Goal: Task Accomplishment & Management: Manage account settings

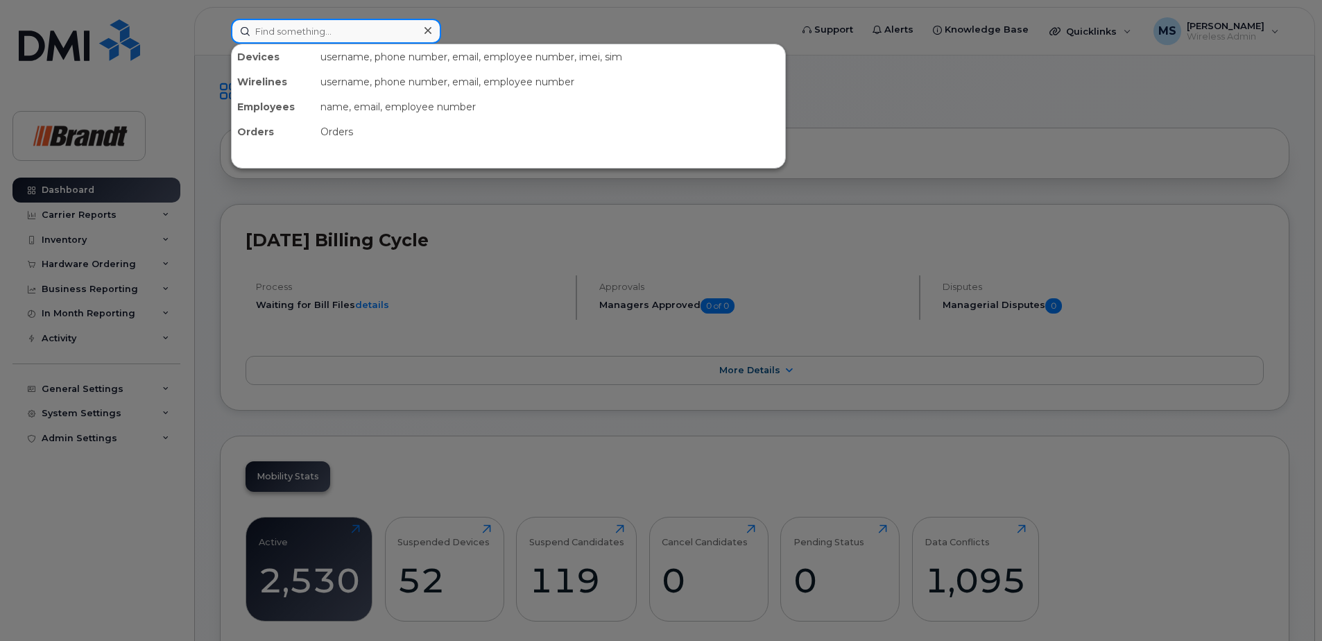
click at [421, 24] on div at bounding box center [336, 31] width 210 height 25
click at [391, 29] on input at bounding box center [336, 31] width 210 height 25
paste input "4032008834"
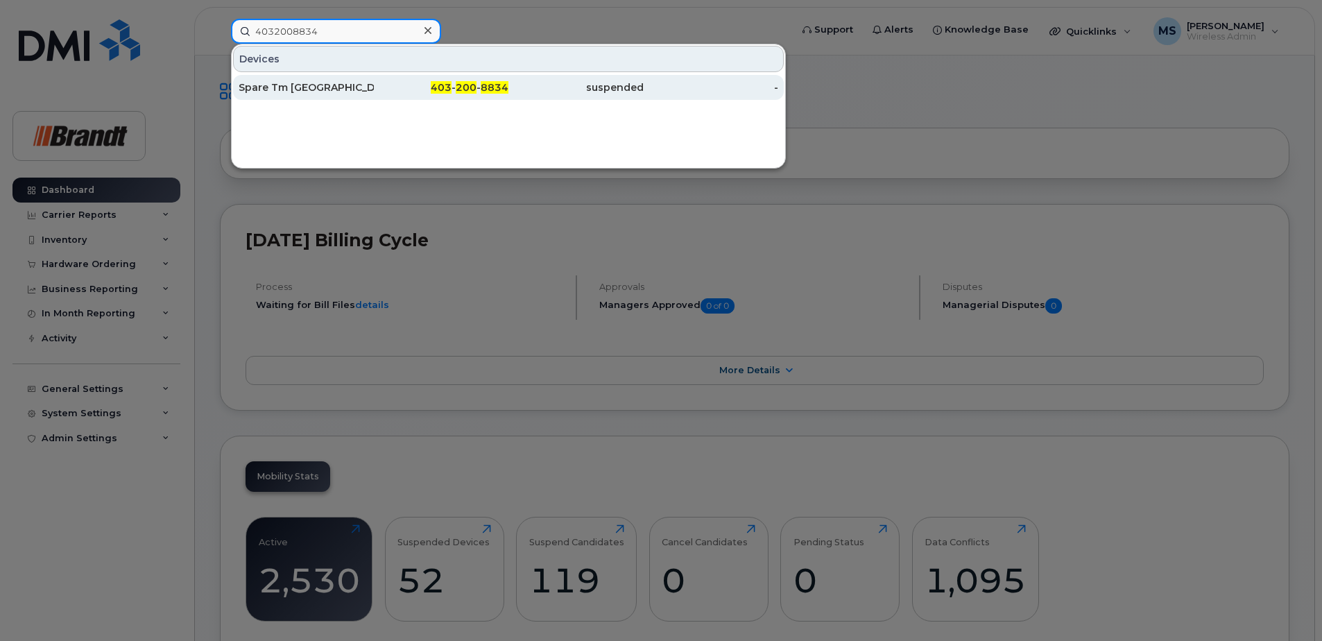
type input "4032008834"
click at [290, 94] on div "Spare Tm Calgary" at bounding box center [306, 87] width 135 height 25
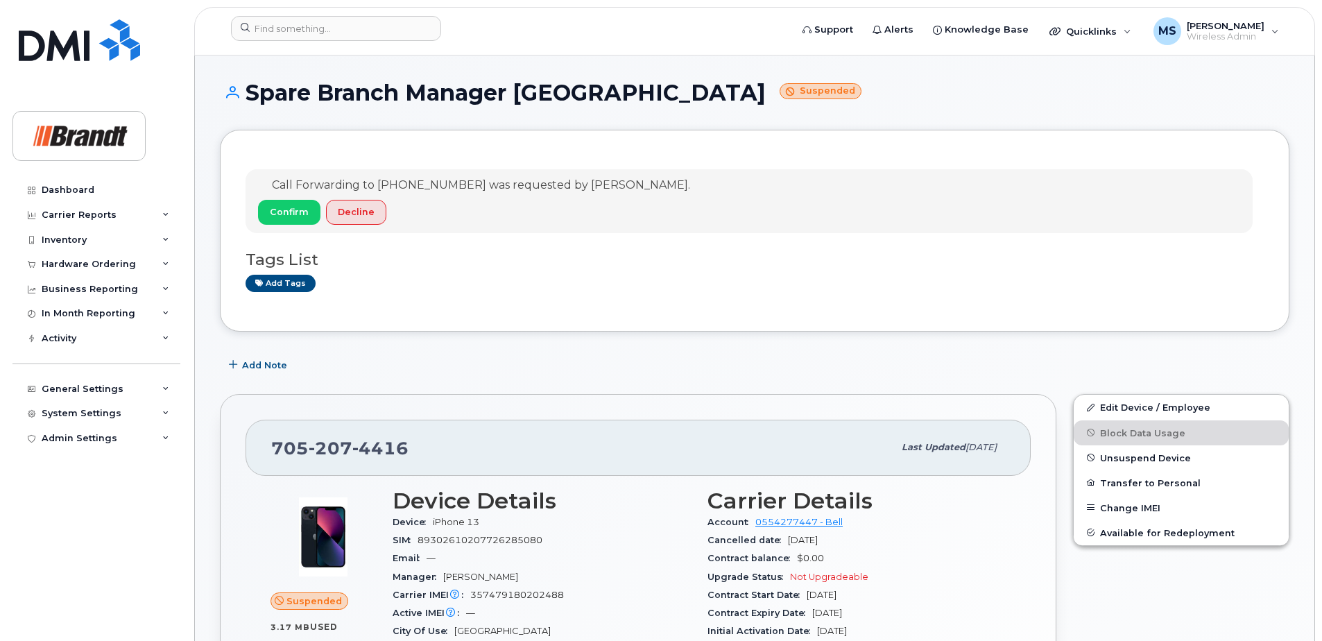
scroll to position [69, 0]
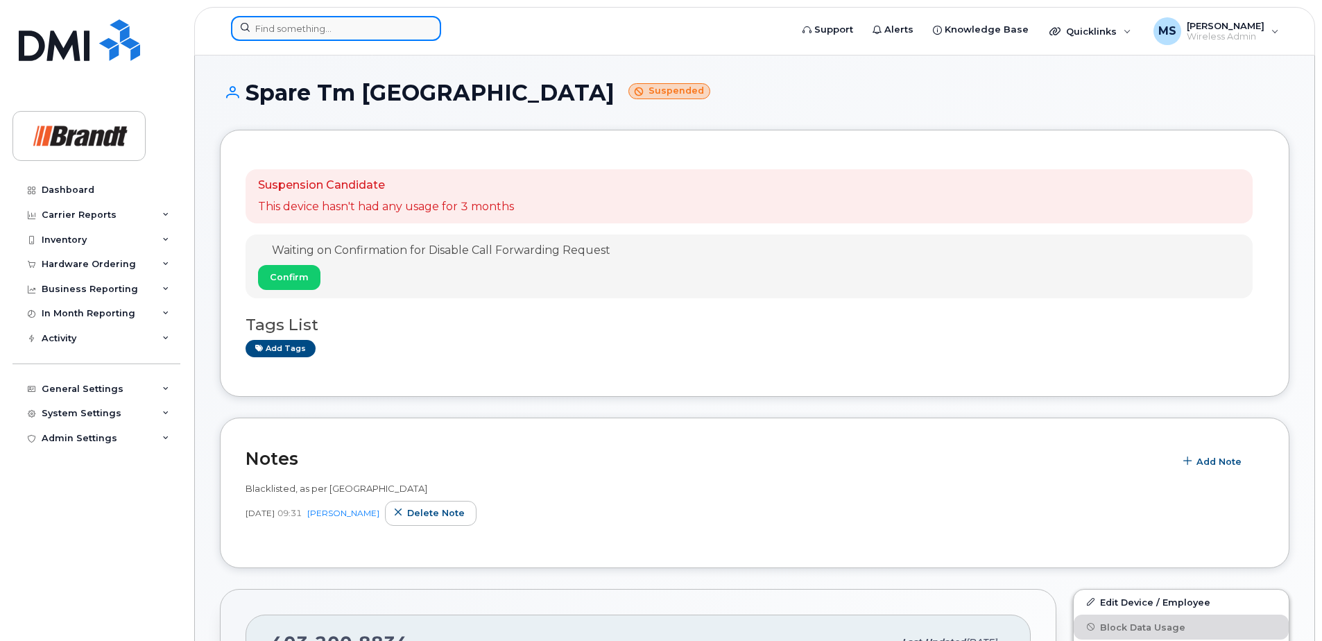
click at [375, 28] on input at bounding box center [336, 28] width 210 height 25
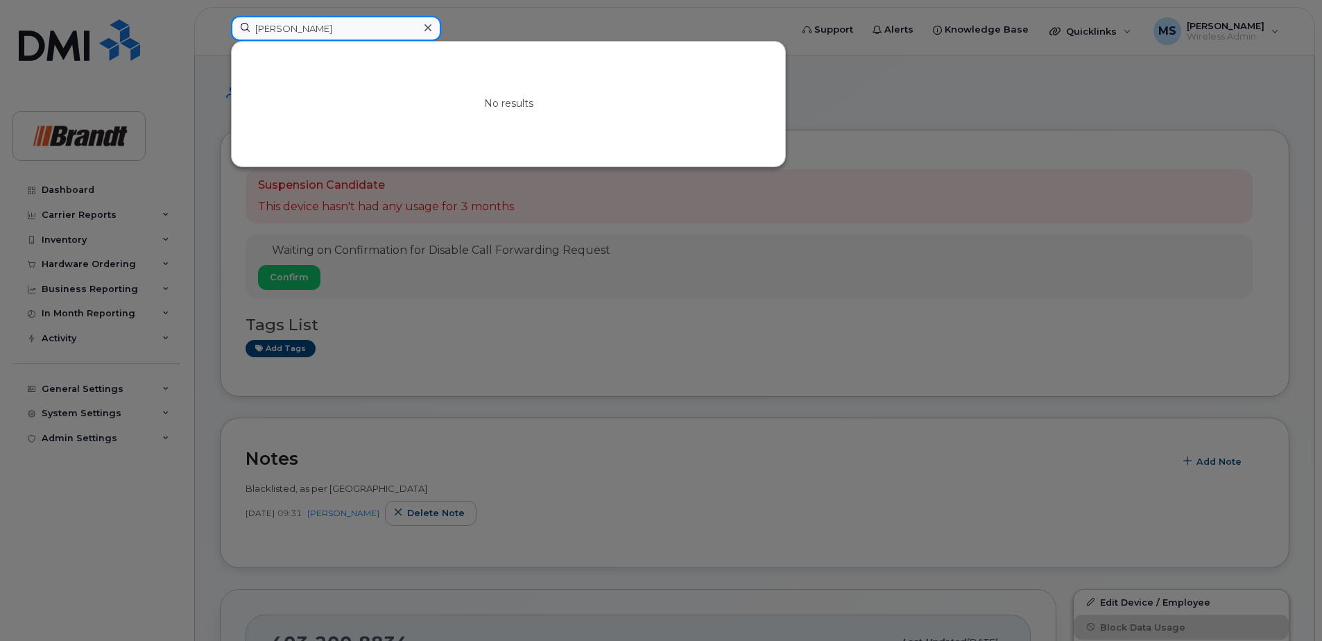
drag, startPoint x: 346, startPoint y: 34, endPoint x: 35, endPoint y: 32, distance: 311.5
click at [220, 33] on div "jason wal No results" at bounding box center [506, 31] width 573 height 31
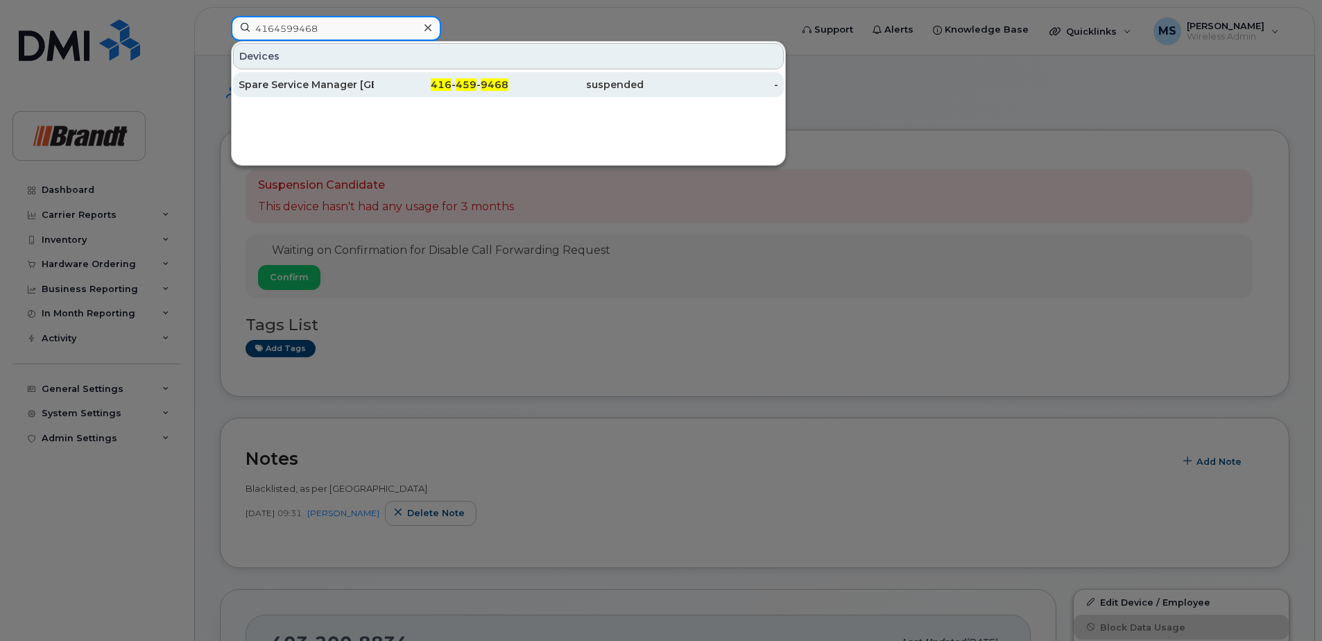
type input "4164599468"
drag, startPoint x: 338, startPoint y: 76, endPoint x: 393, endPoint y: 94, distance: 57.7
click at [339, 76] on div "Spare Service Manager Mississauga." at bounding box center [306, 84] width 135 height 25
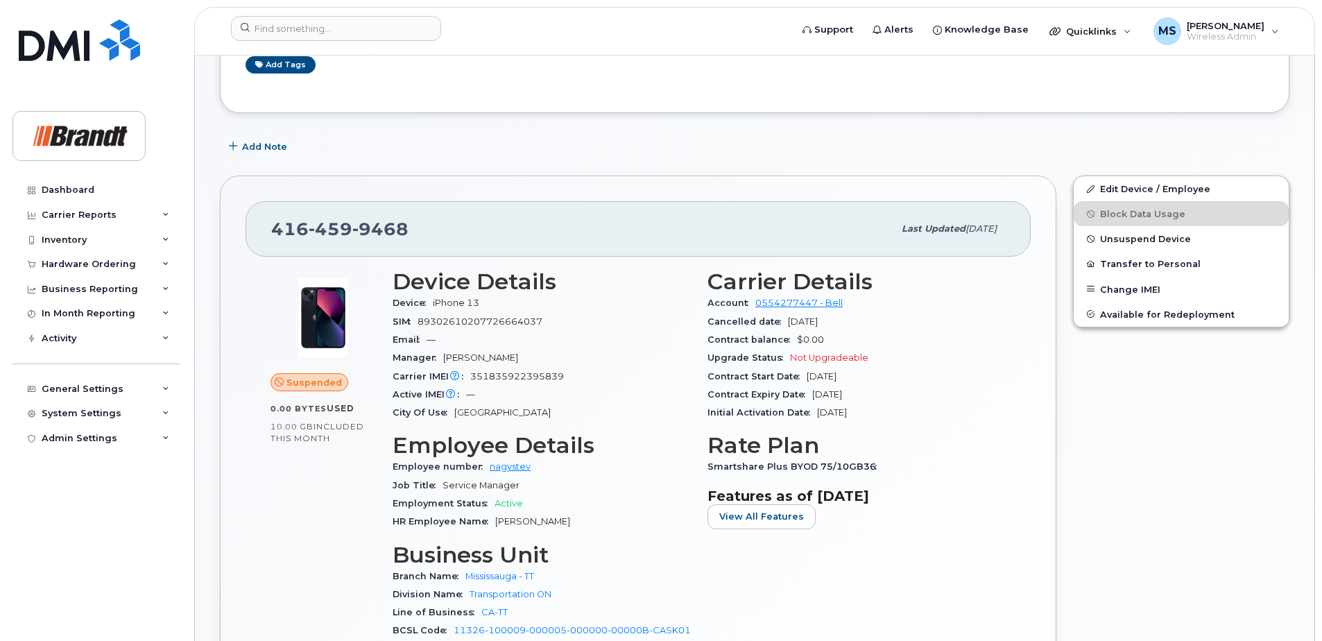
scroll to position [208, 0]
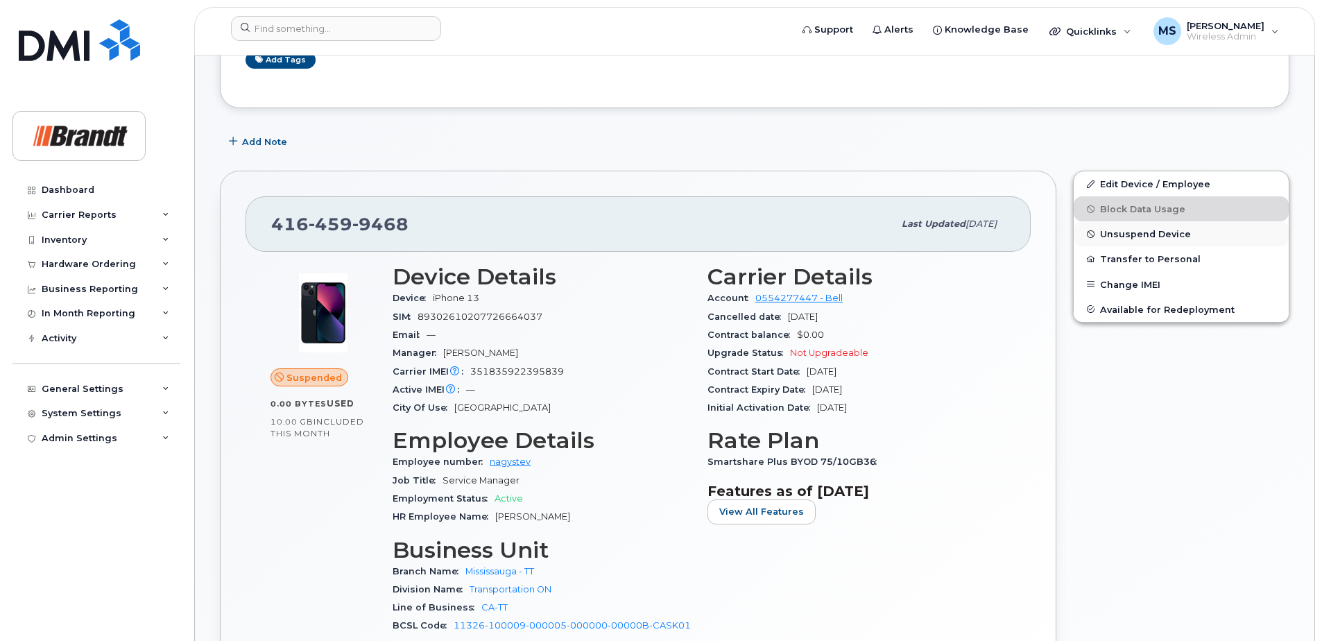
click at [1120, 234] on span "Unsuspend Device" at bounding box center [1145, 234] width 91 height 10
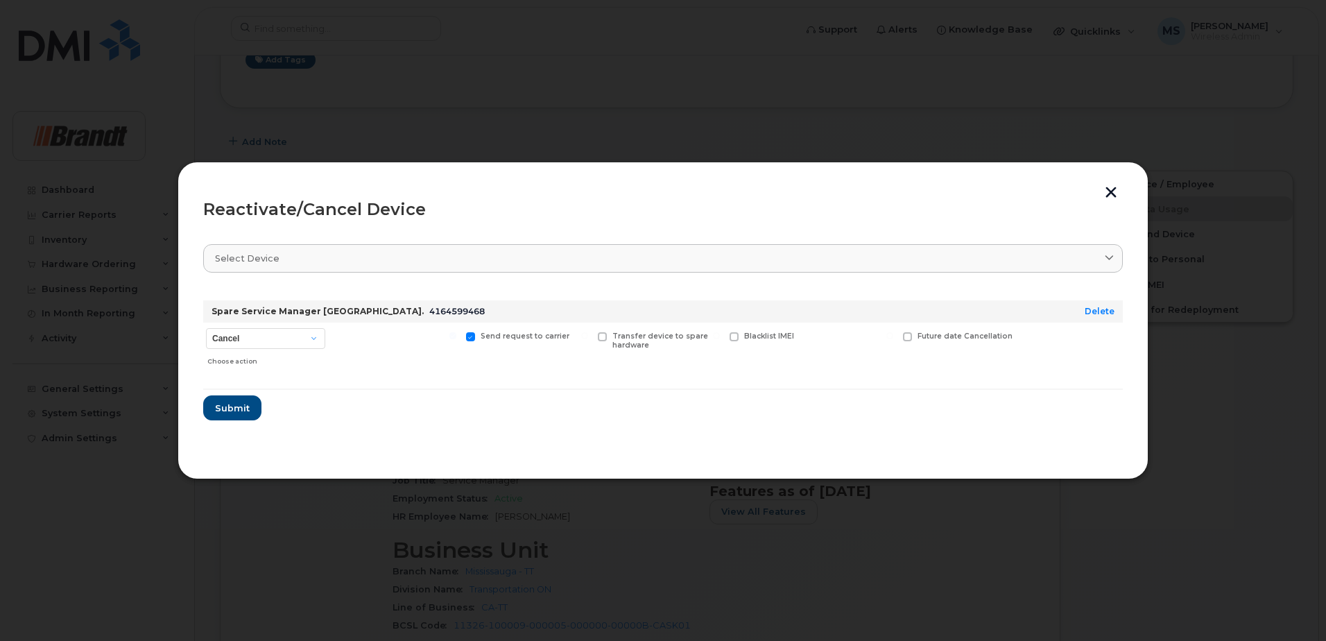
click at [733, 339] on span at bounding box center [734, 336] width 9 height 9
click at [720, 339] on input "Blacklist IMEI" at bounding box center [716, 335] width 7 height 7
click at [309, 343] on select "Cancel Suspend - Extend Suspension Reactivate" at bounding box center [265, 338] width 119 height 21
click at [670, 364] on div "Transfer device to spare hardware" at bounding box center [659, 347] width 128 height 49
click at [737, 339] on span at bounding box center [734, 336] width 9 height 9
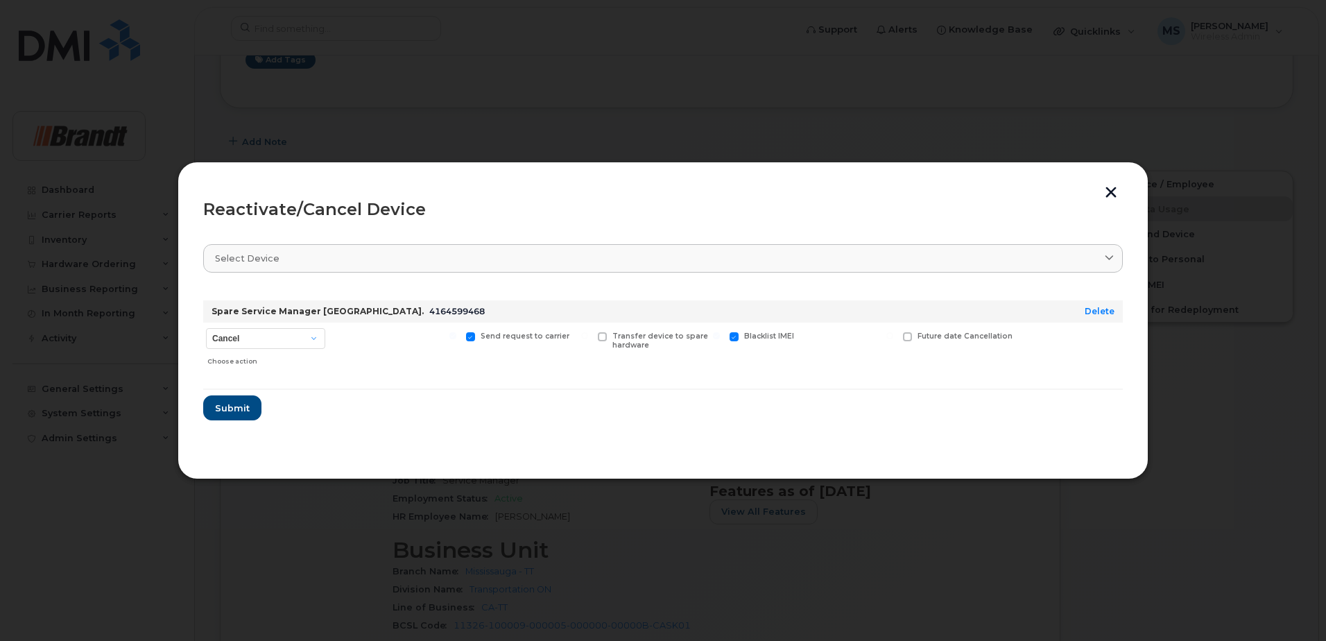
click at [720, 339] on input "Blacklist IMEI" at bounding box center [716, 335] width 7 height 7
checkbox input "false"
click at [307, 335] on select "Cancel Suspend - Extend Suspension Reactivate" at bounding box center [265, 338] width 119 height 21
select select "[object Object]"
click at [206, 328] on select "Cancel Suspend - Extend Suspension Reactivate" at bounding box center [265, 338] width 119 height 21
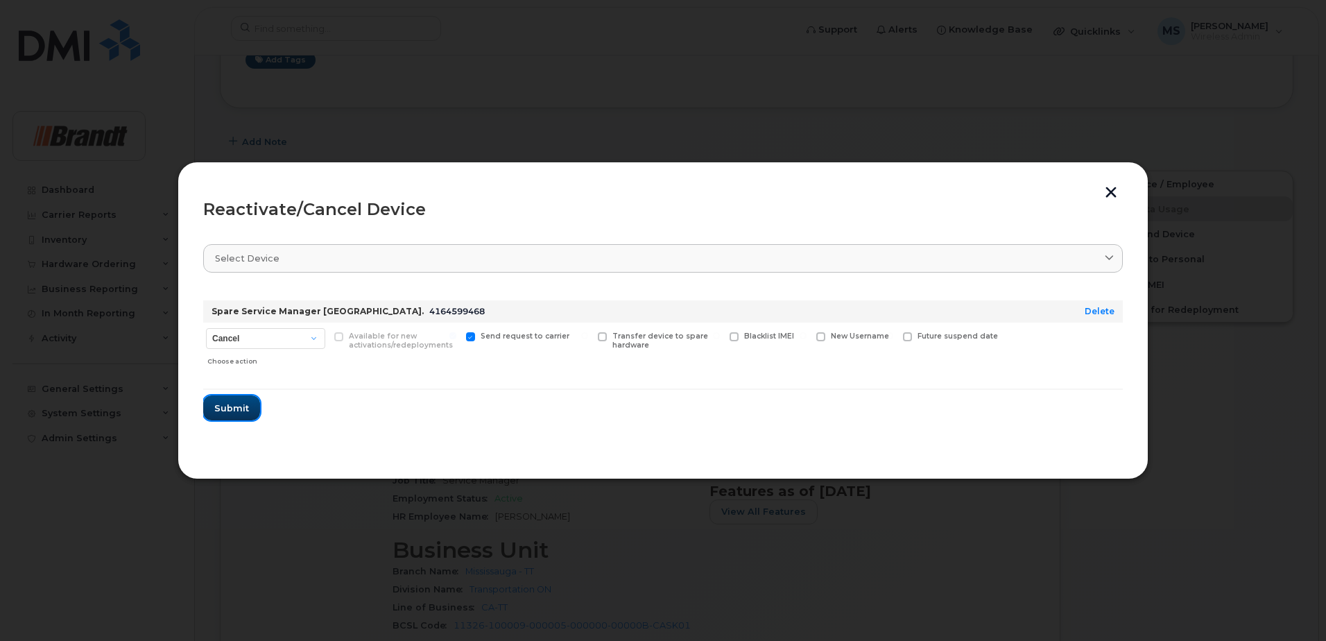
click at [239, 409] on span "Submit" at bounding box center [231, 408] width 35 height 13
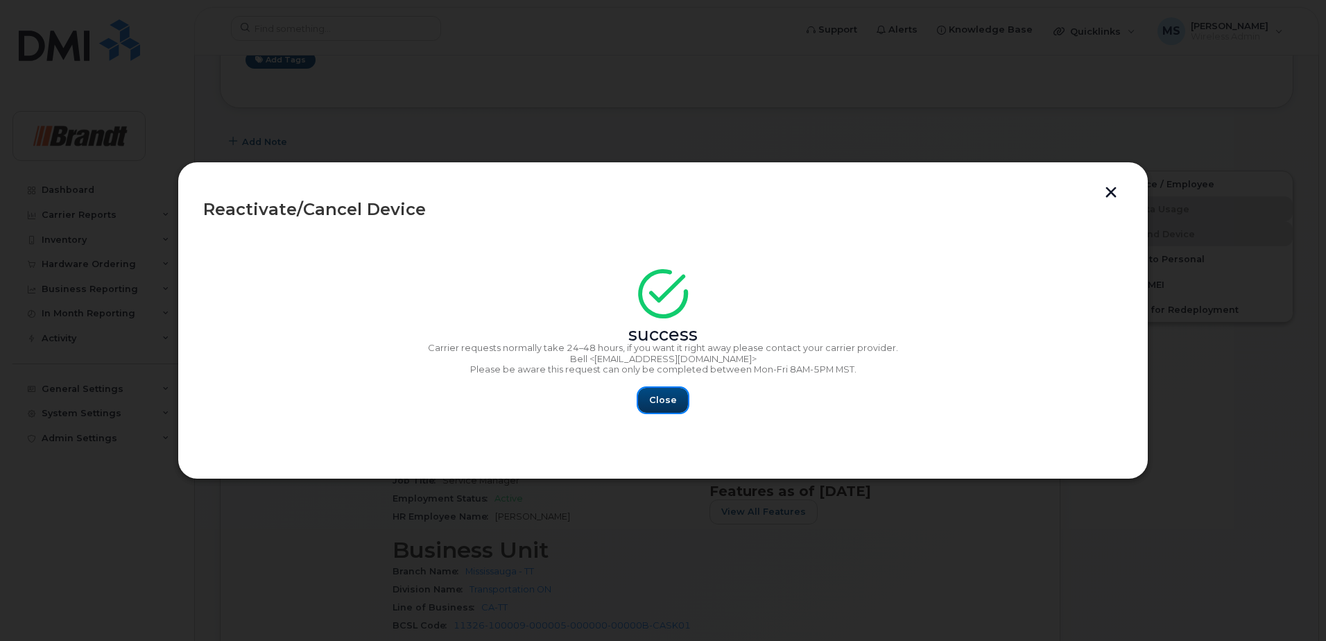
click at [656, 395] on span "Close" at bounding box center [663, 399] width 28 height 13
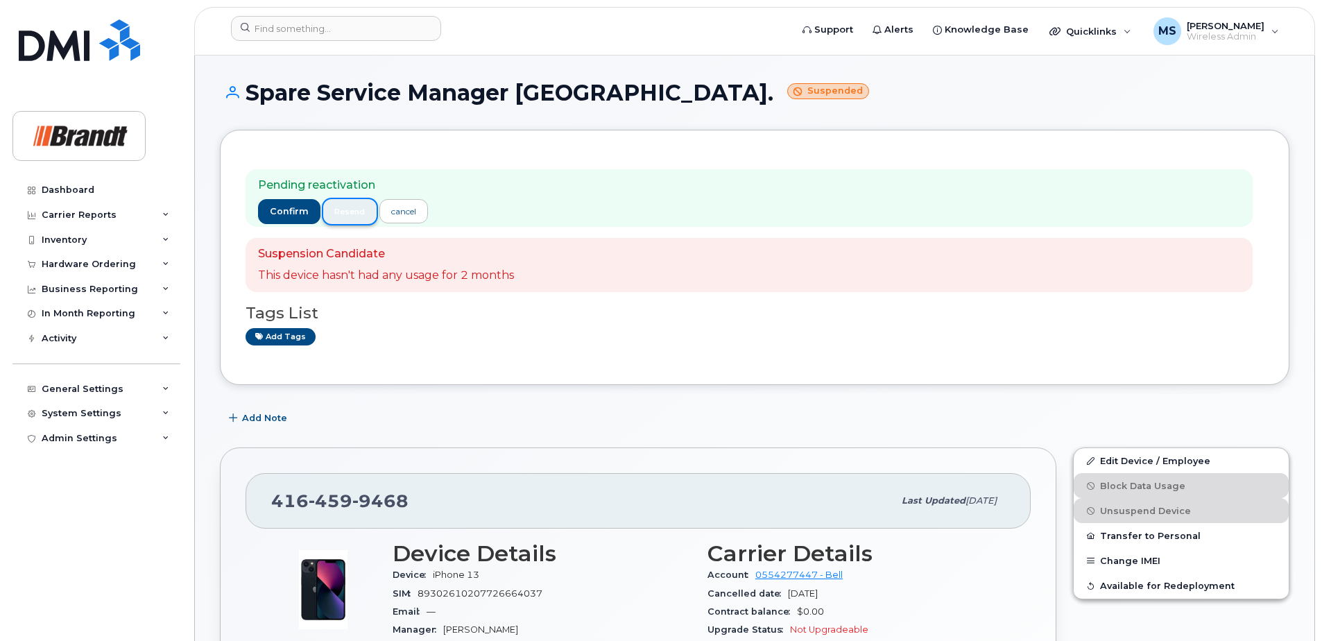
click at [332, 217] on button "resend" at bounding box center [350, 211] width 54 height 25
click at [338, 215] on span "resend" at bounding box center [349, 211] width 31 height 11
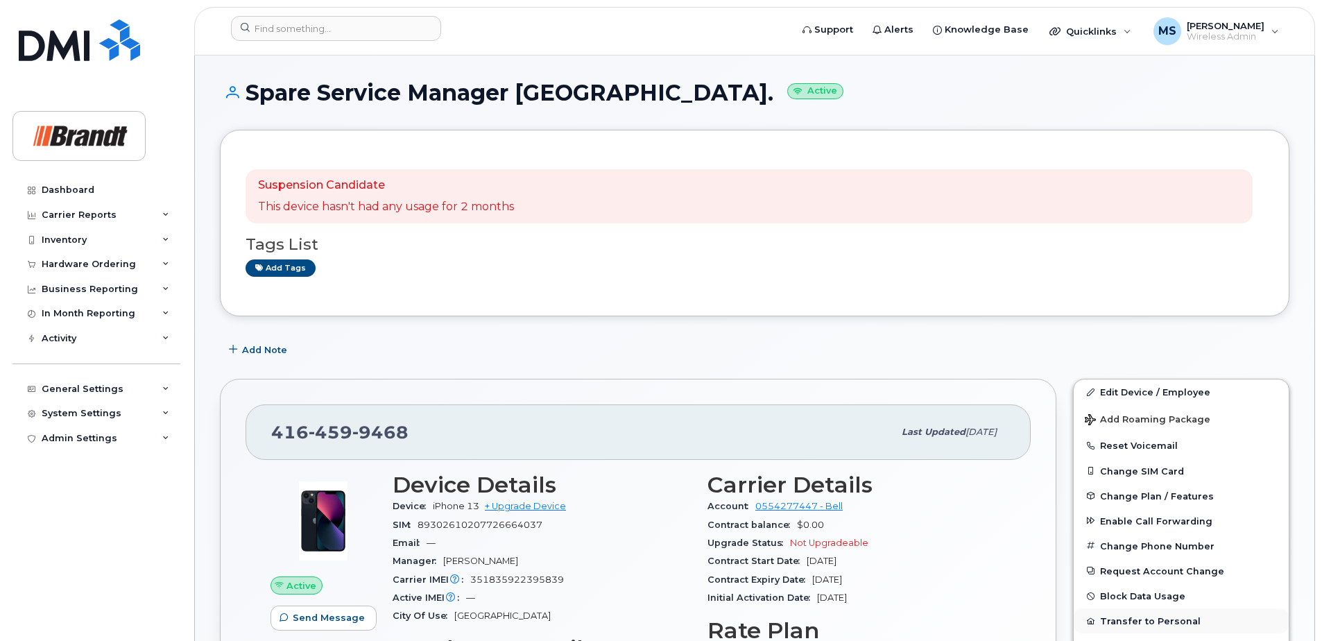
scroll to position [69, 0]
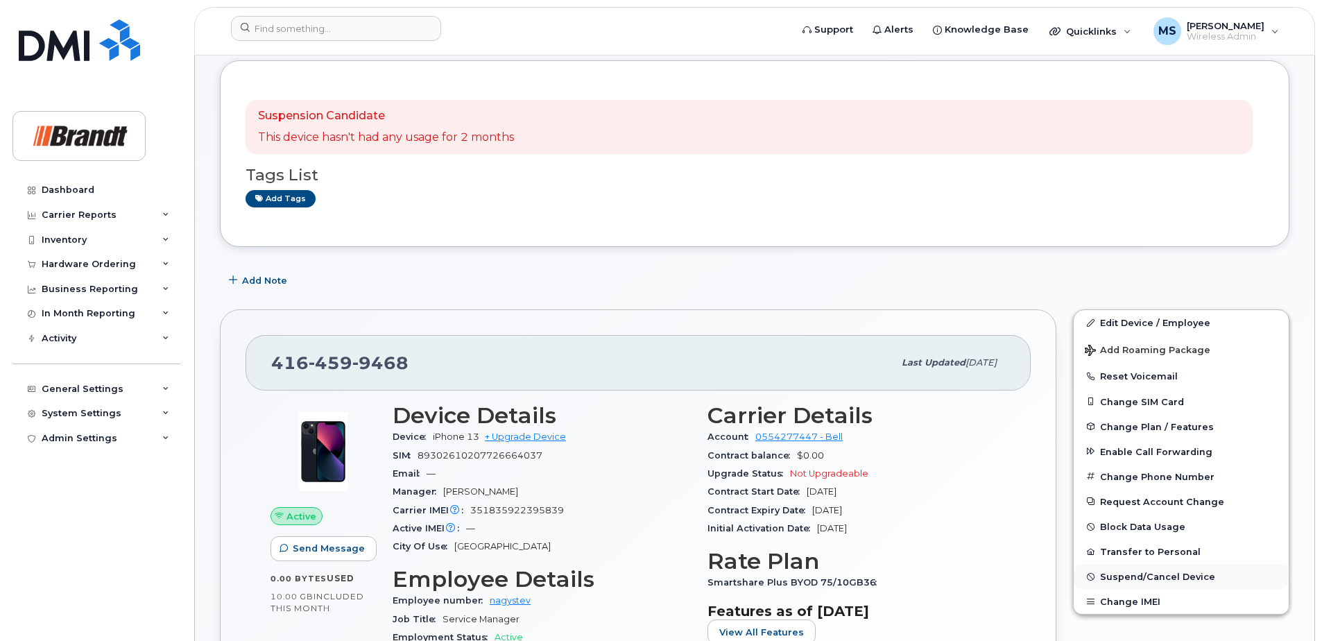
click at [1121, 575] on span "Suspend/Cancel Device" at bounding box center [1157, 577] width 115 height 10
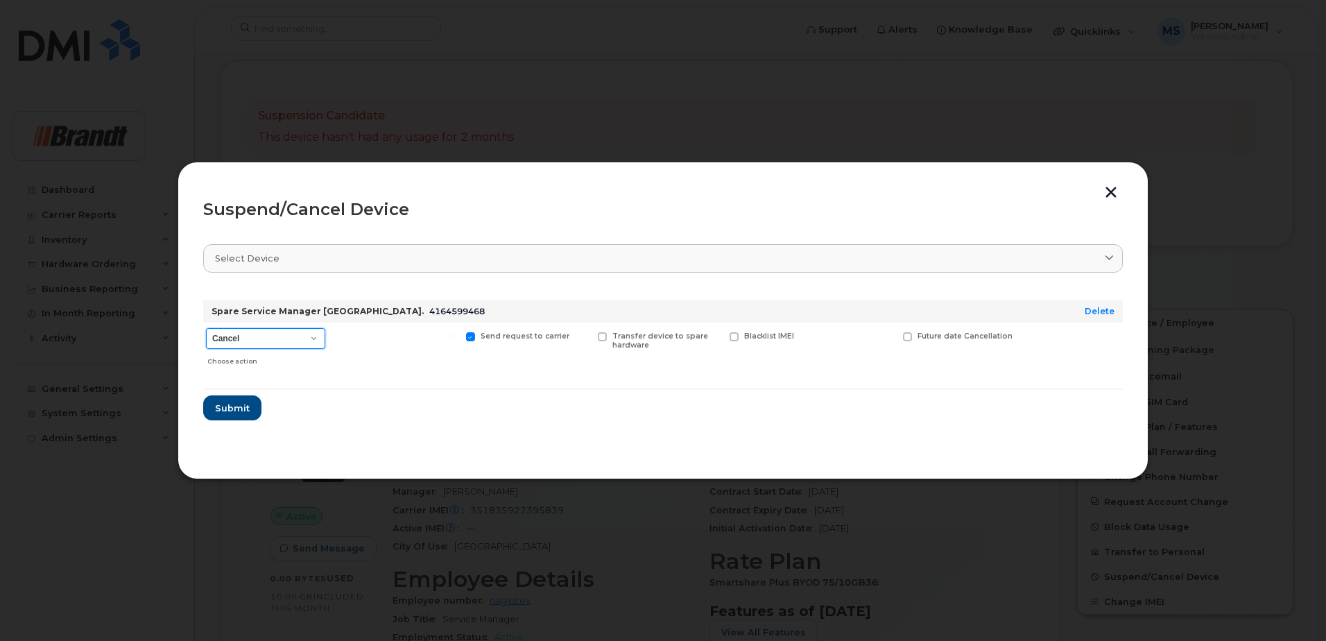
click at [255, 345] on select "Cancel Suspend - Extend Suspension Suspend - Reduced Rate Suspend - Full Rate S…" at bounding box center [265, 338] width 119 height 21
select select "[object Object]"
click at [206, 328] on select "Cancel Suspend - Extend Suspension Suspend - Reduced Rate Suspend - Full Rate S…" at bounding box center [265, 338] width 119 height 21
click at [393, 337] on span "Available for new activations/redeployments" at bounding box center [401, 341] width 104 height 18
click at [325, 337] on input "Available for new activations/redeployments" at bounding box center [321, 335] width 7 height 7
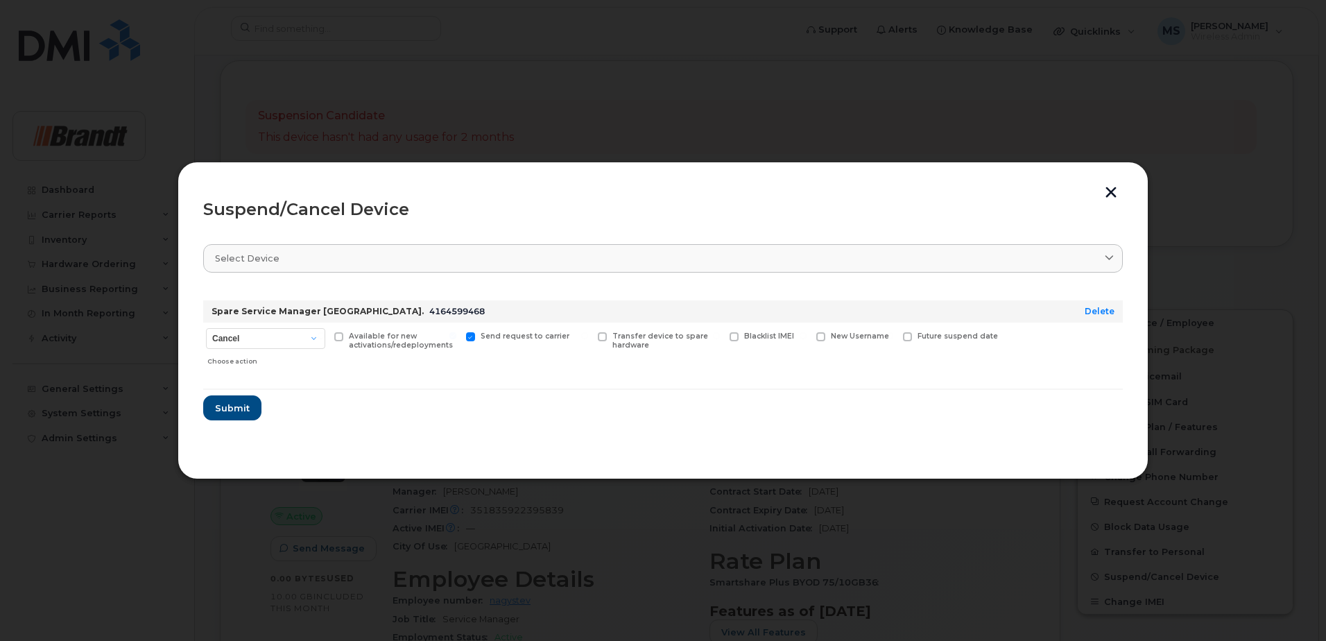
checkbox input "true"
click at [746, 338] on span "Blacklist IMEI" at bounding box center [769, 336] width 50 height 9
click at [720, 338] on input "Blacklist IMEI" at bounding box center [716, 335] width 7 height 7
checkbox input "true"
click at [244, 397] on button "Submit" at bounding box center [231, 407] width 57 height 25
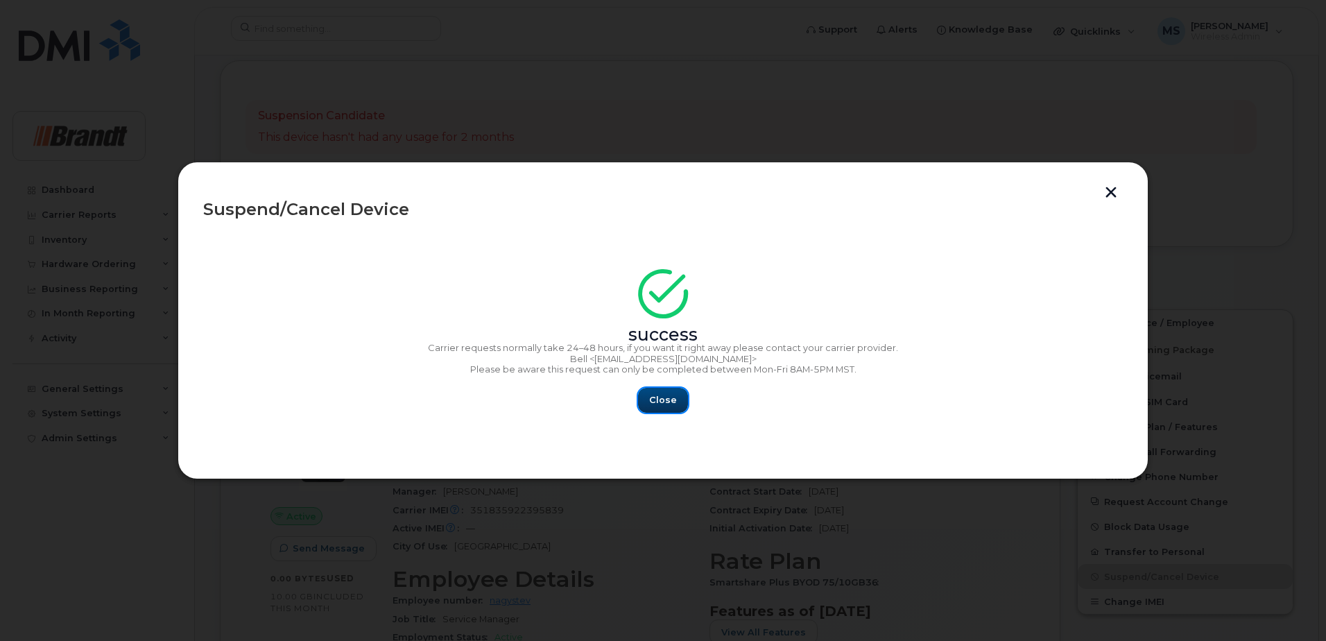
drag, startPoint x: 672, startPoint y: 402, endPoint x: 537, endPoint y: 409, distance: 135.4
click at [671, 403] on span "Close" at bounding box center [663, 399] width 28 height 13
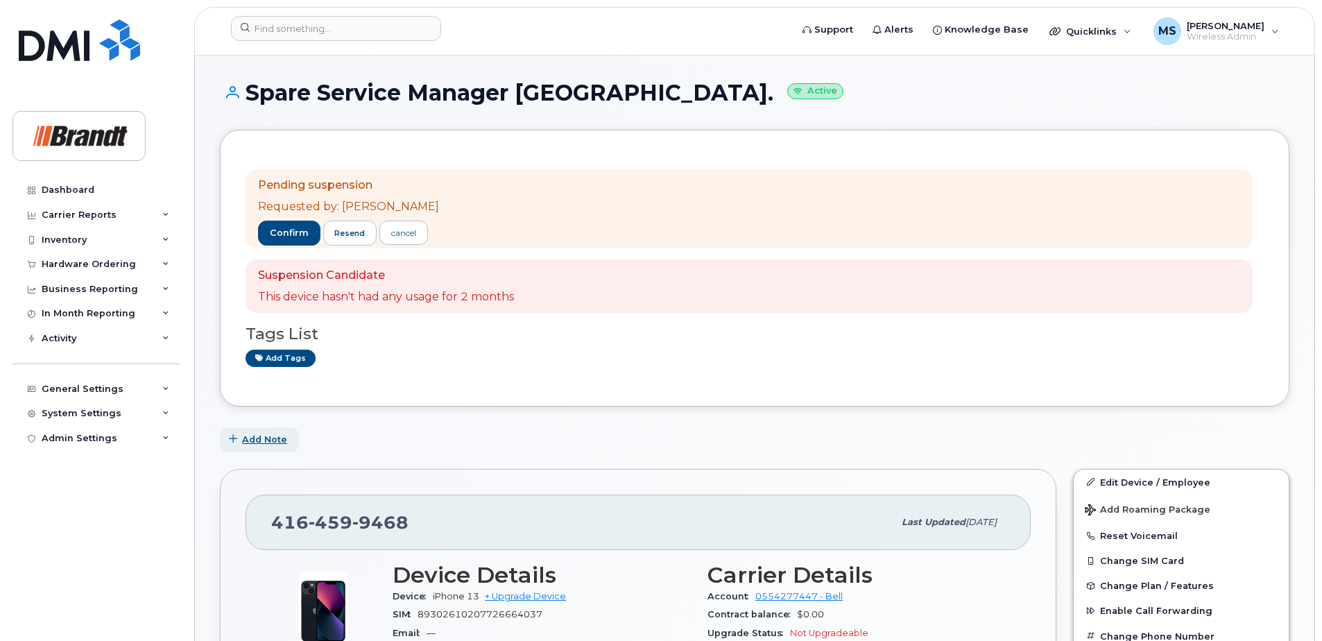
click at [257, 439] on span "Add Note" at bounding box center [264, 439] width 45 height 13
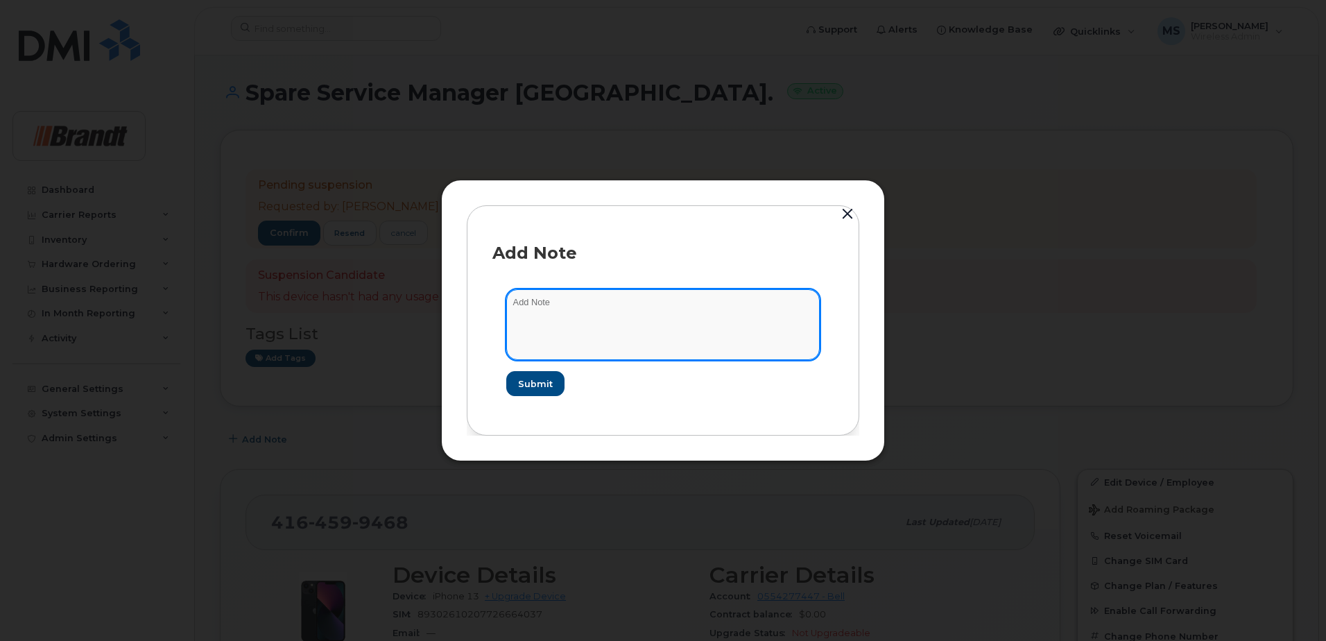
drag, startPoint x: 601, startPoint y: 343, endPoint x: 599, endPoint y: 333, distance: 10.5
click at [600, 343] on textarea at bounding box center [663, 324] width 314 height 71
type textarea "Blacklisted as per [GEOGRAPHIC_DATA] - 32931"
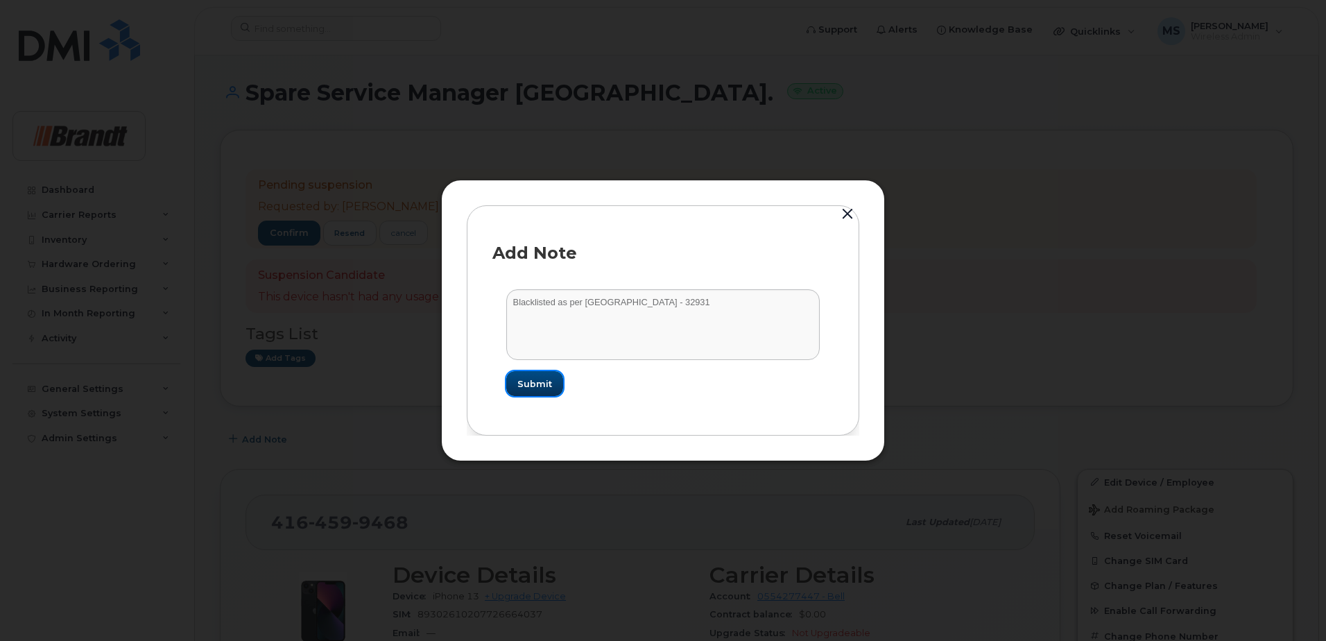
click at [529, 388] on span "Submit" at bounding box center [535, 383] width 35 height 13
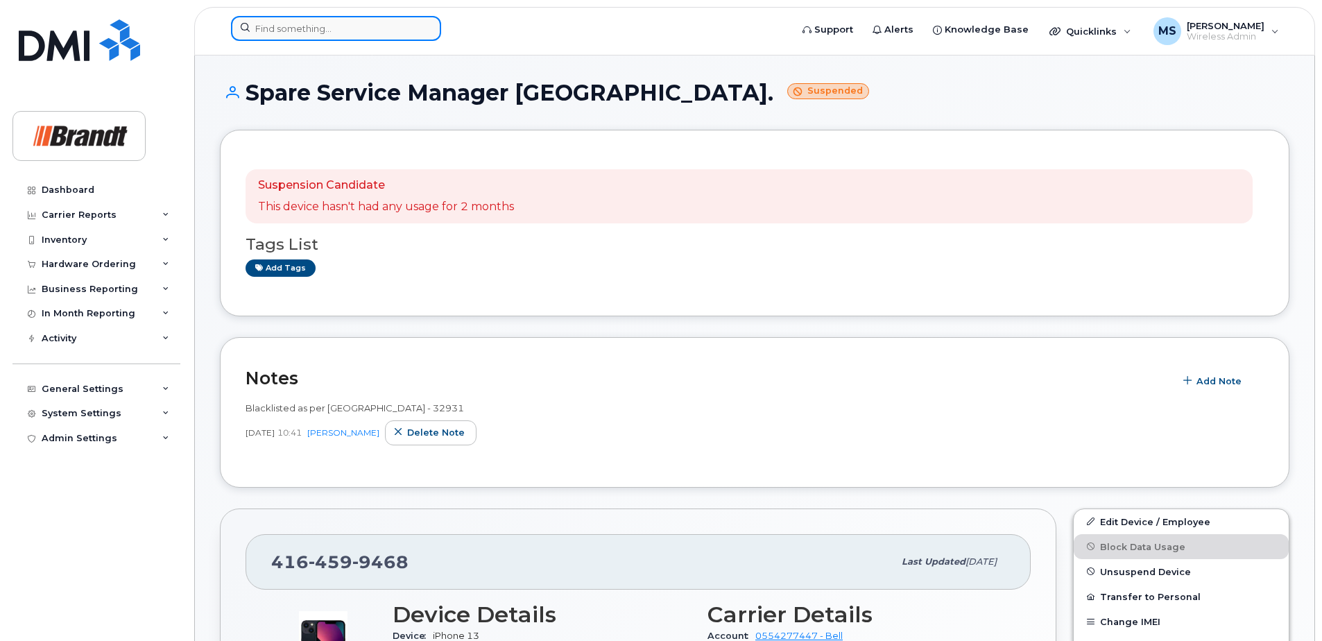
click at [304, 26] on input at bounding box center [336, 28] width 210 height 25
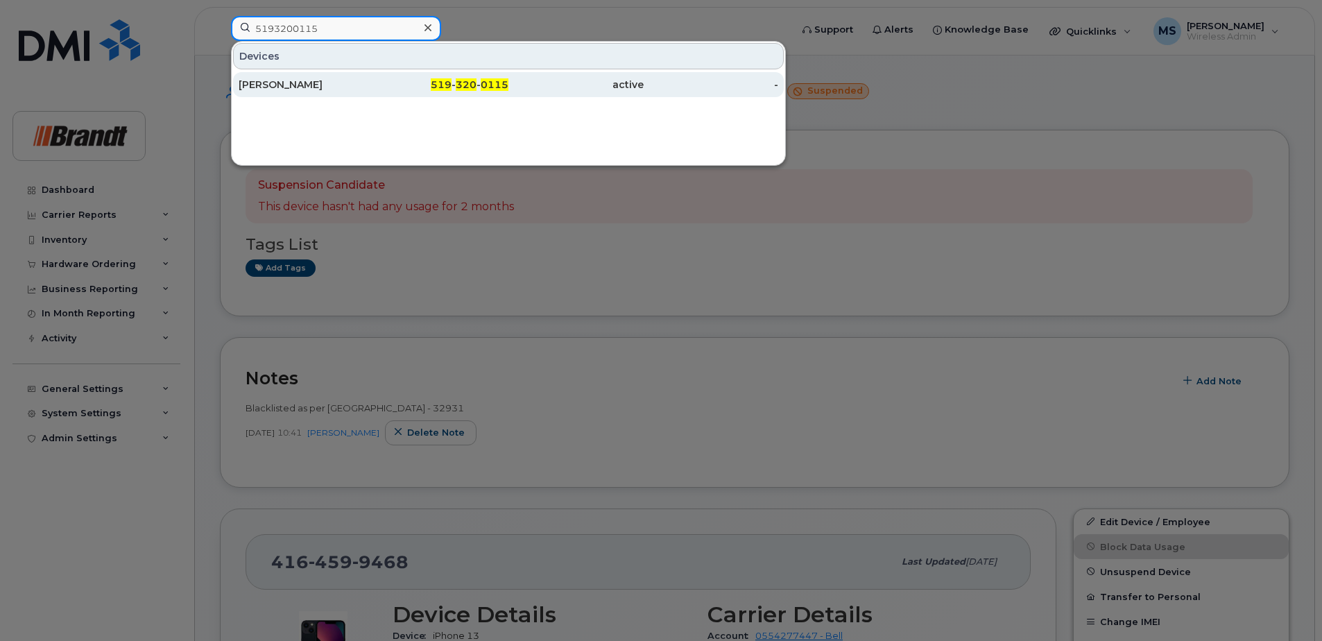
type input "5193200115"
click at [411, 83] on div "519 - 320 - 0115" at bounding box center [441, 85] width 135 height 14
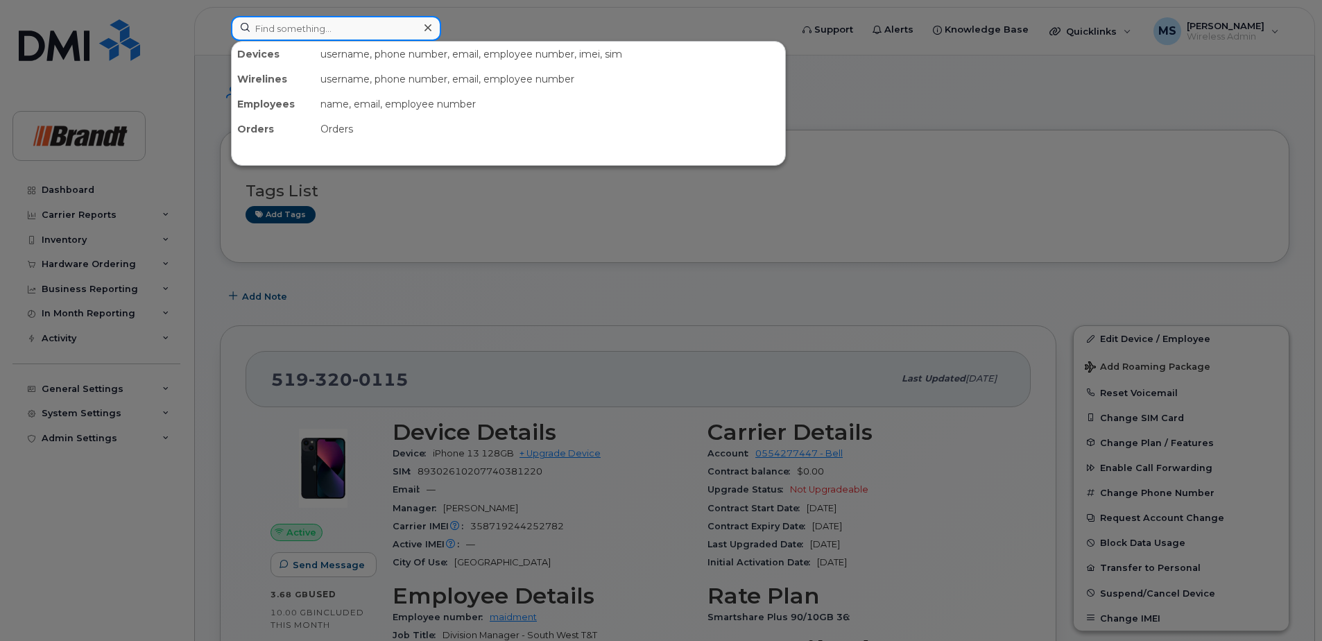
paste input "5193200115"
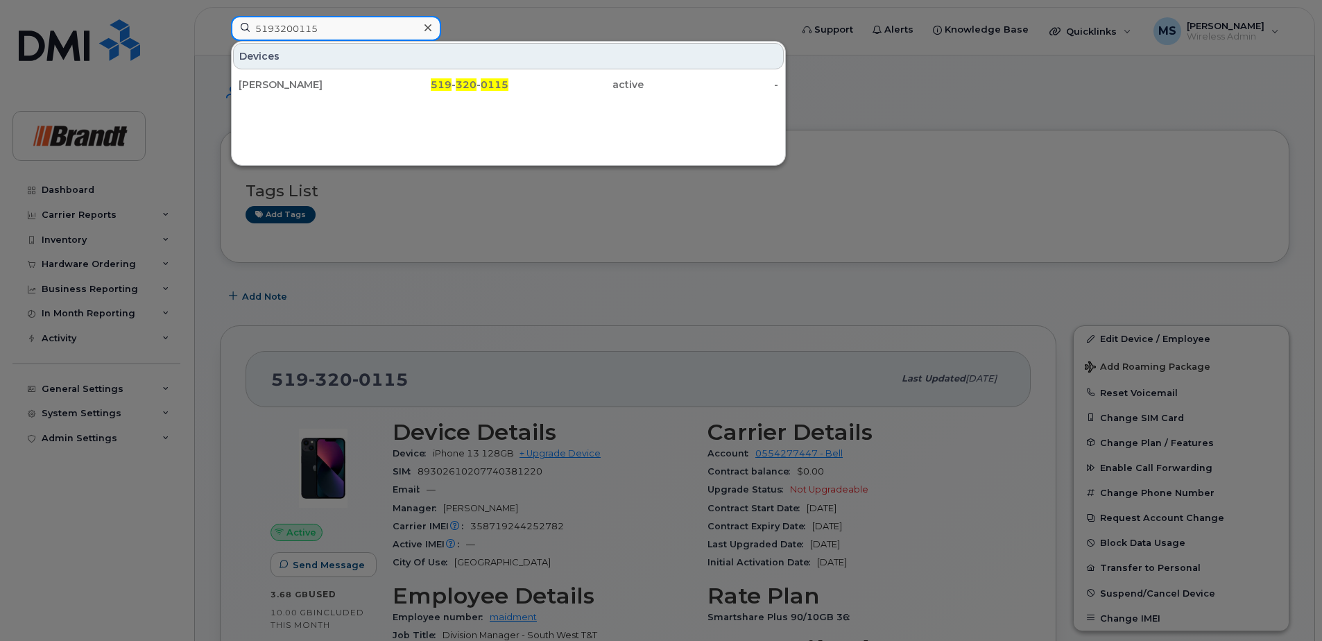
drag, startPoint x: 230, startPoint y: 18, endPoint x: 0, endPoint y: 82, distance: 239.0
drag, startPoint x: 212, startPoint y: 27, endPoint x: 101, endPoint y: 40, distance: 111.8
click at [220, 40] on div "maher Contacts Shubmah Maher Shubbak -" at bounding box center [506, 31] width 573 height 31
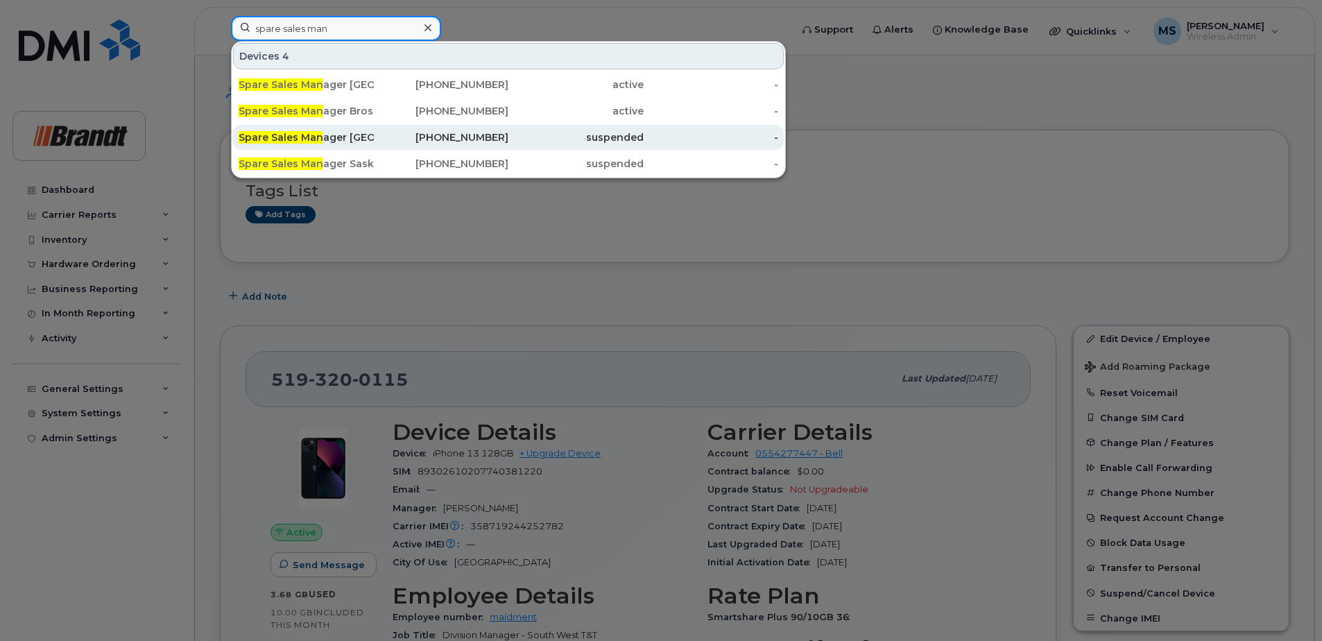
type input "spare sales man"
click at [365, 138] on div "Spare Sales Man ager London" at bounding box center [306, 137] width 135 height 14
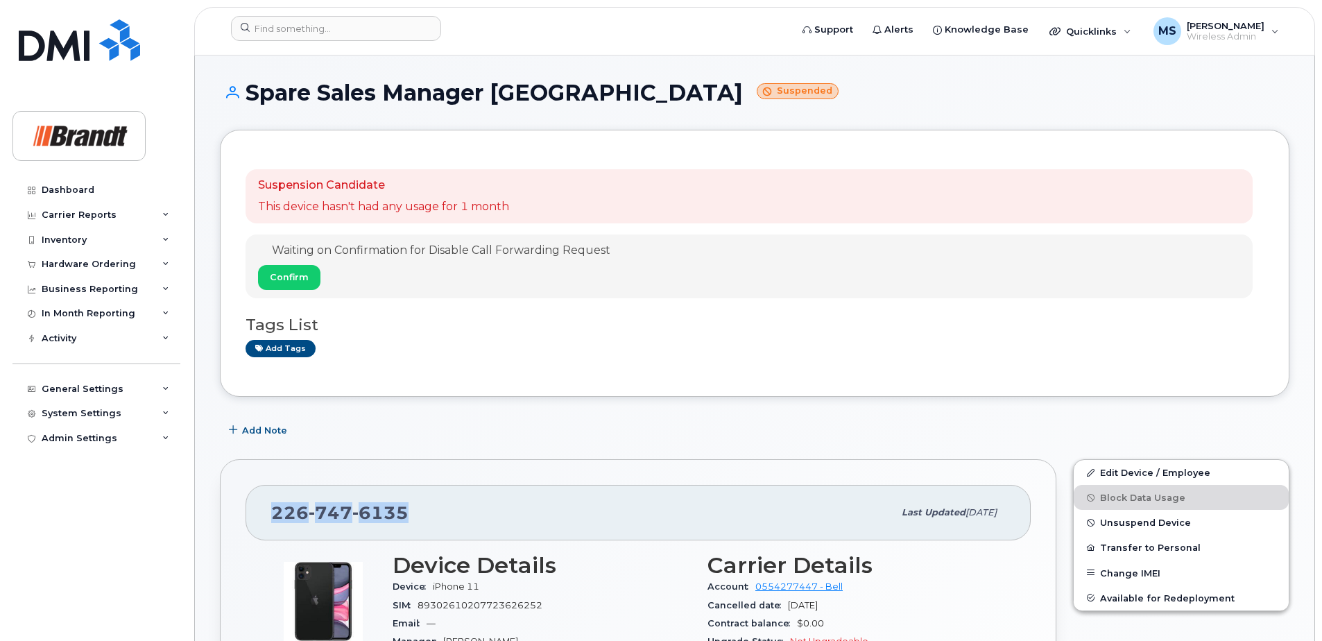
drag, startPoint x: 410, startPoint y: 514, endPoint x: 259, endPoint y: 513, distance: 150.6
click at [259, 513] on div "[PHONE_NUMBER] Last updated [DATE]" at bounding box center [638, 513] width 785 height 56
drag, startPoint x: 259, startPoint y: 513, endPoint x: 478, endPoint y: 510, distance: 218.6
click at [478, 510] on div "[PHONE_NUMBER]" at bounding box center [582, 512] width 622 height 29
click at [1129, 519] on span "Unsuspend Device" at bounding box center [1145, 523] width 91 height 10
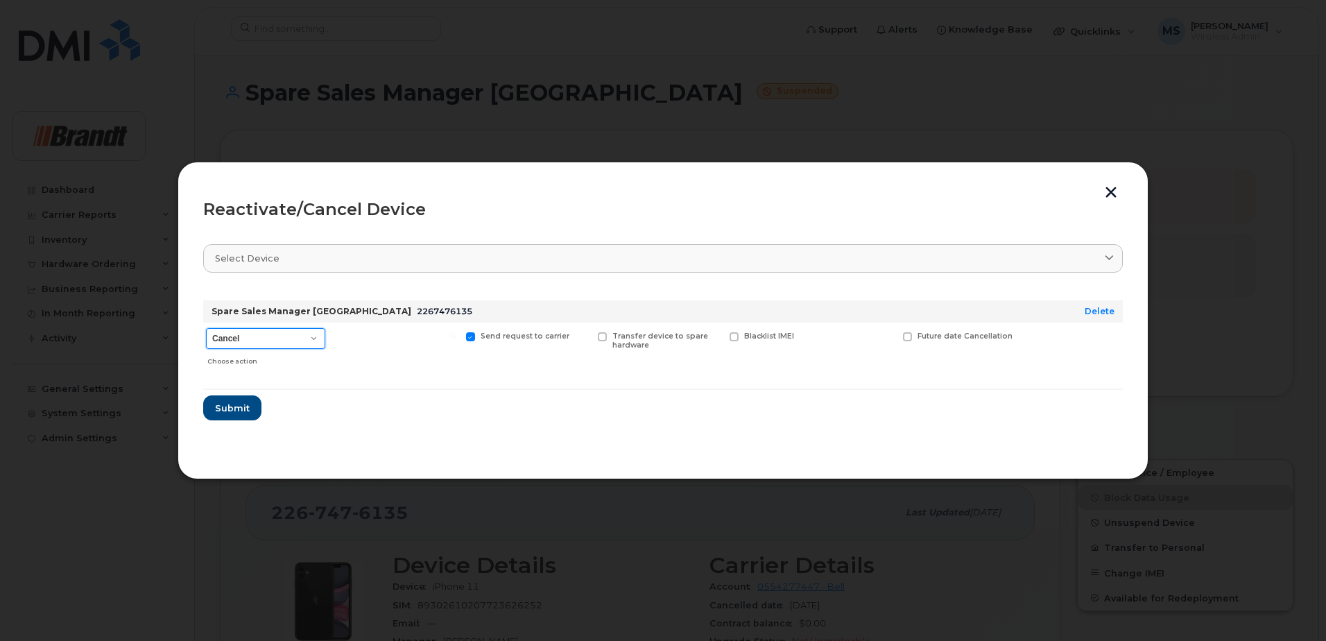
click at [239, 339] on select "Cancel Suspend - Extend Suspension Reactivate" at bounding box center [265, 338] width 119 height 21
select select "[object Object]"
click at [206, 328] on select "Cancel Suspend - Extend Suspension Reactivate" at bounding box center [265, 338] width 119 height 21
click at [249, 406] on button "Submit" at bounding box center [231, 407] width 57 height 25
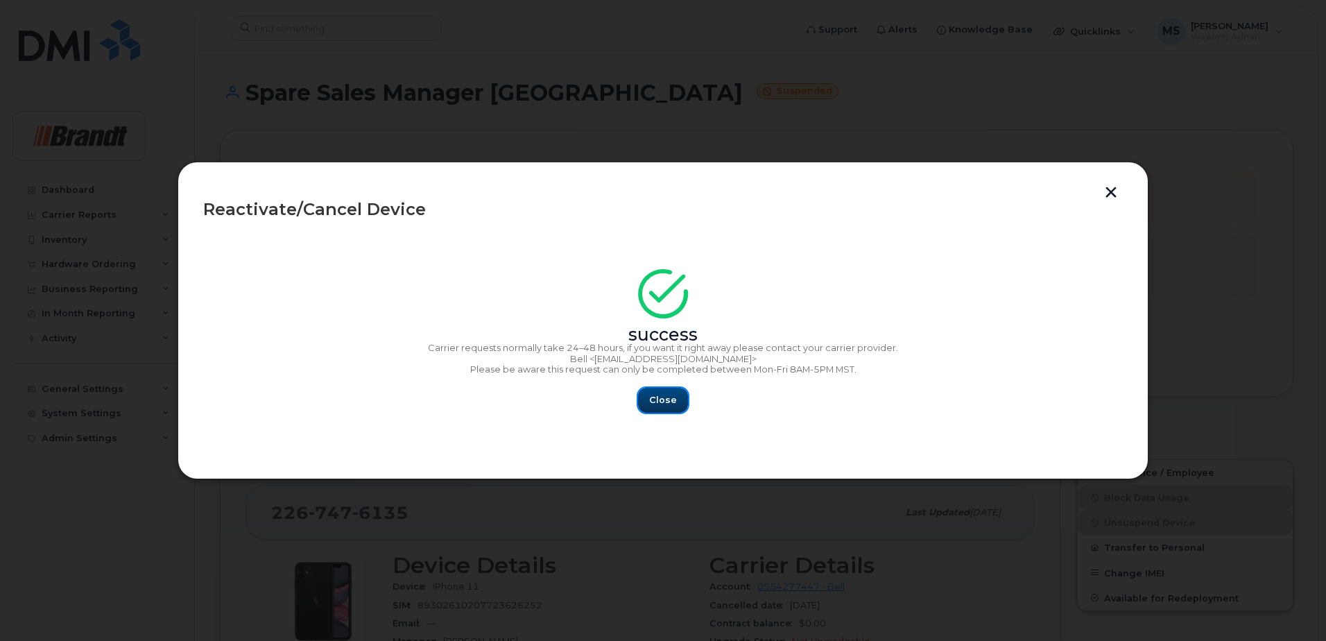
click at [665, 404] on span "Close" at bounding box center [663, 399] width 28 height 13
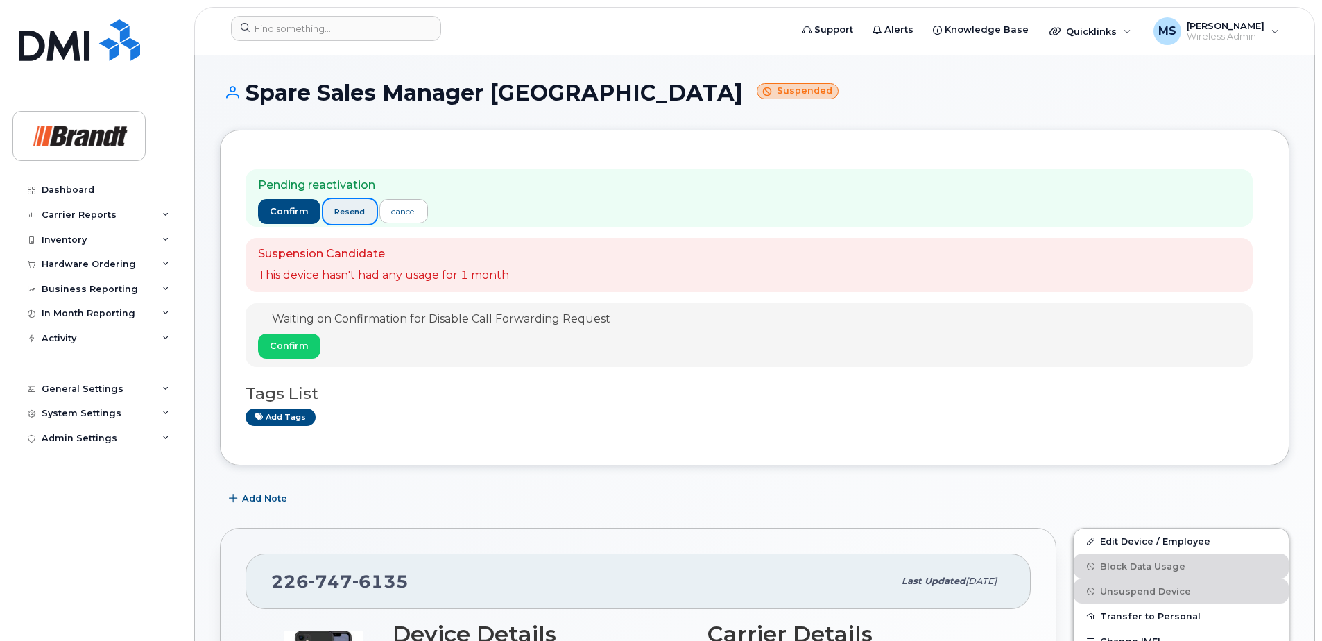
drag, startPoint x: 359, startPoint y: 205, endPoint x: 350, endPoint y: 199, distance: 10.0
click at [359, 205] on button "resend" at bounding box center [350, 211] width 54 height 25
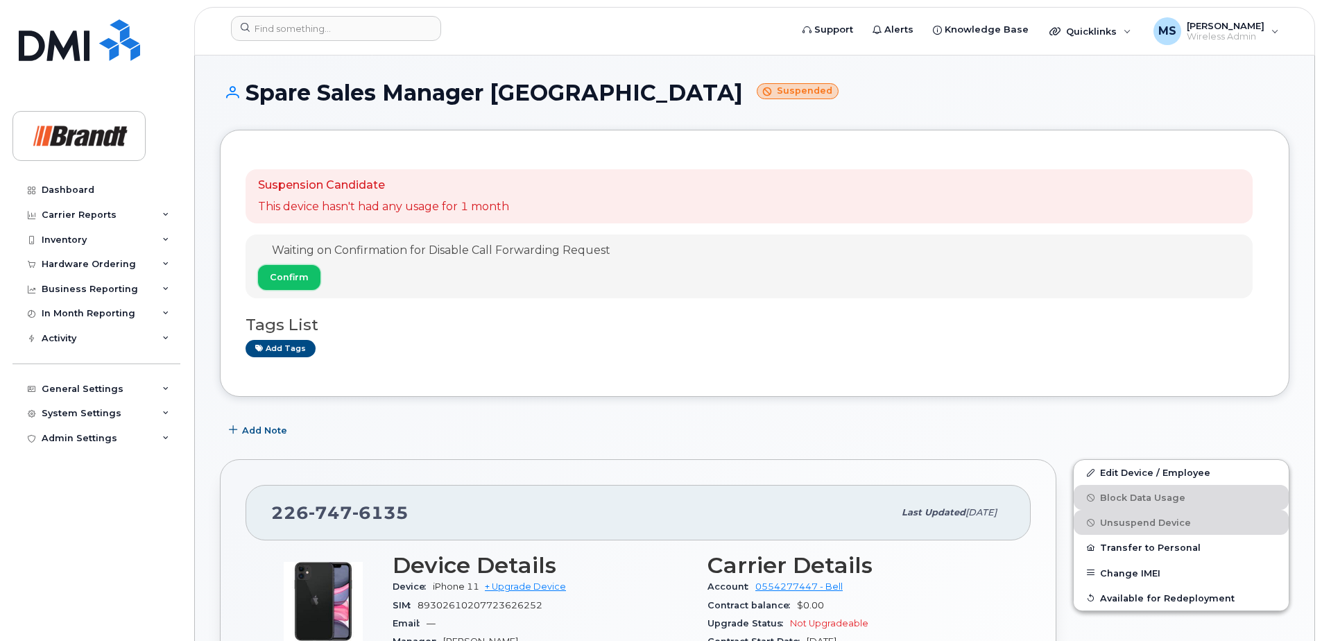
click at [305, 276] on span "Confirm" at bounding box center [289, 277] width 39 height 13
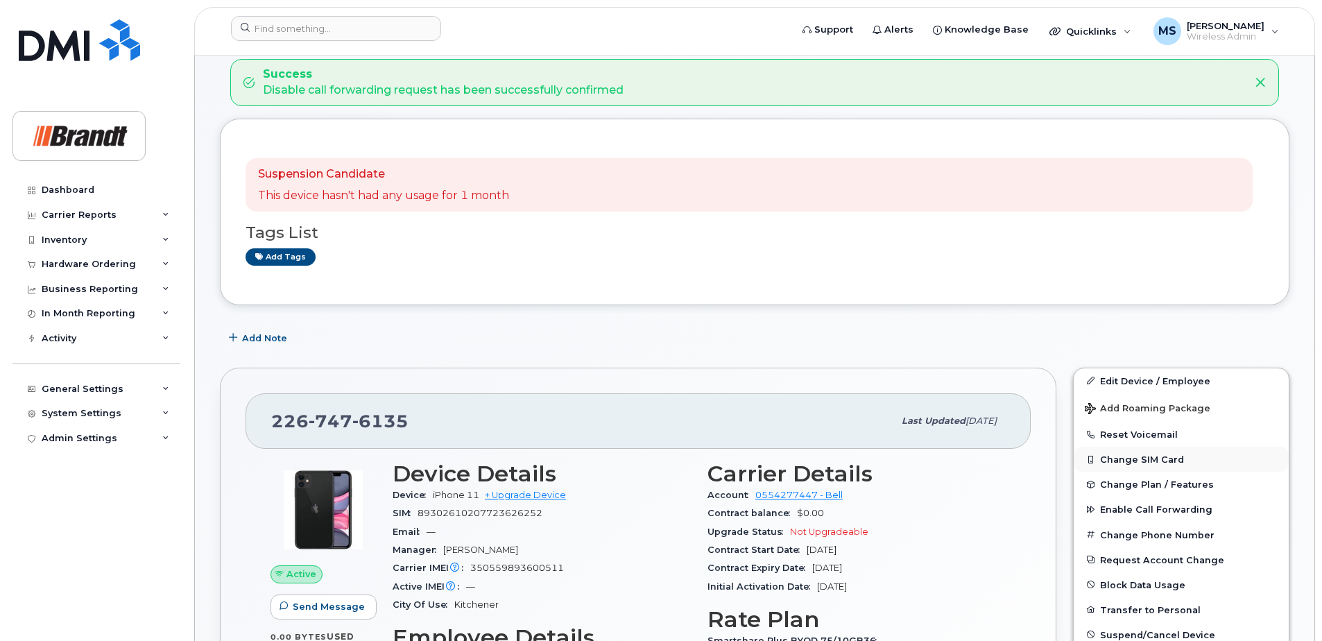
scroll to position [139, 0]
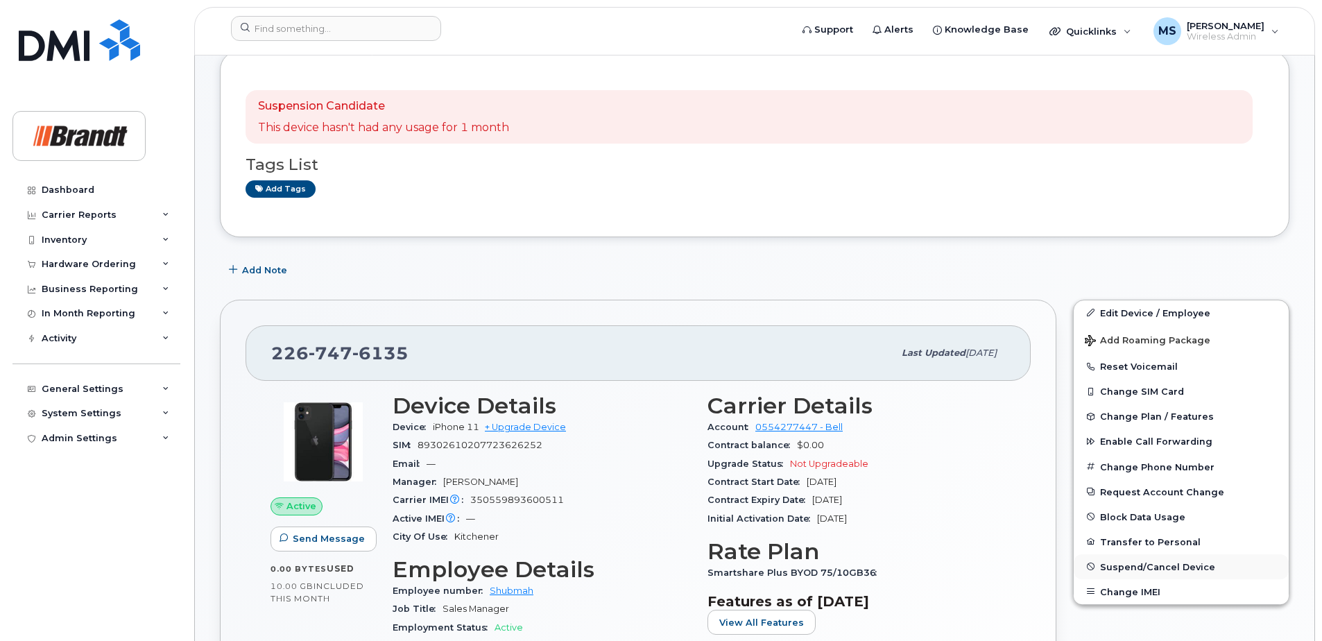
click at [1145, 561] on button "Suspend/Cancel Device" at bounding box center [1181, 566] width 215 height 25
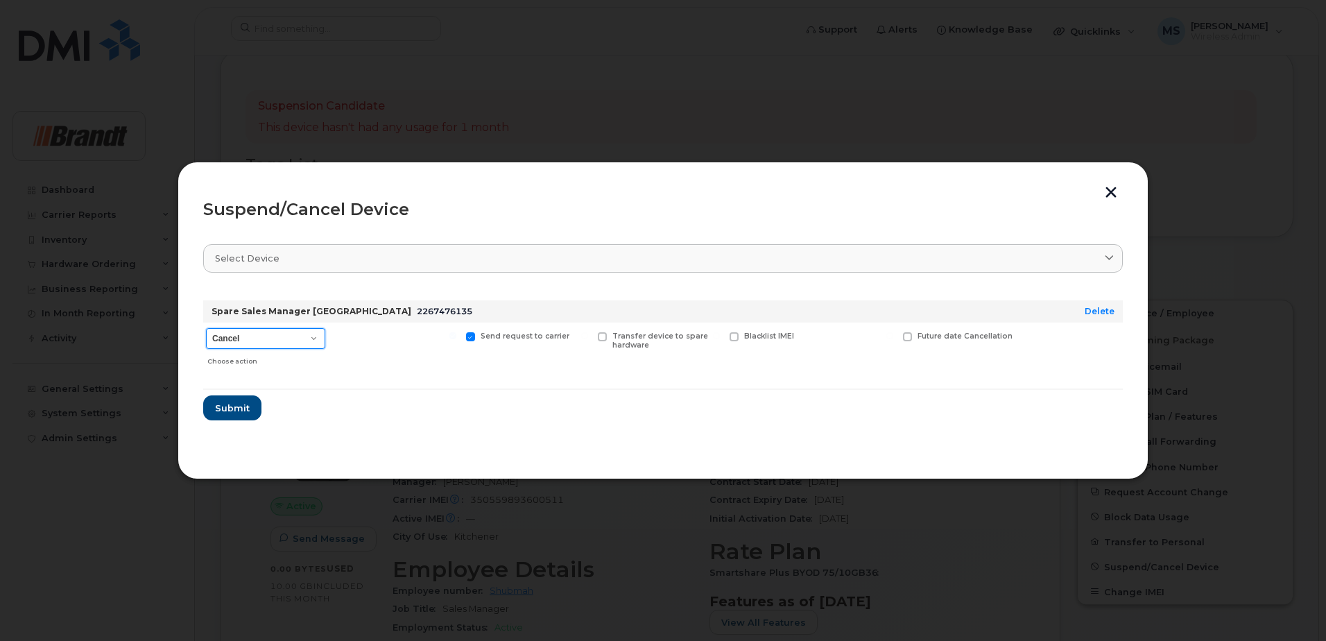
click at [256, 339] on select "Cancel Suspend - Extend Suspension Suspend - Reduced Rate Suspend - Full Rate S…" at bounding box center [265, 338] width 119 height 21
select select "[object Object]"
click at [206, 328] on select "Cancel Suspend - Extend Suspension Suspend - Reduced Rate Suspend - Full Rate S…" at bounding box center [265, 338] width 119 height 21
click at [380, 341] on span "Available for new activations/redeployments" at bounding box center [401, 341] width 104 height 18
click at [747, 335] on span "Blacklist IMEI" at bounding box center [769, 336] width 50 height 9
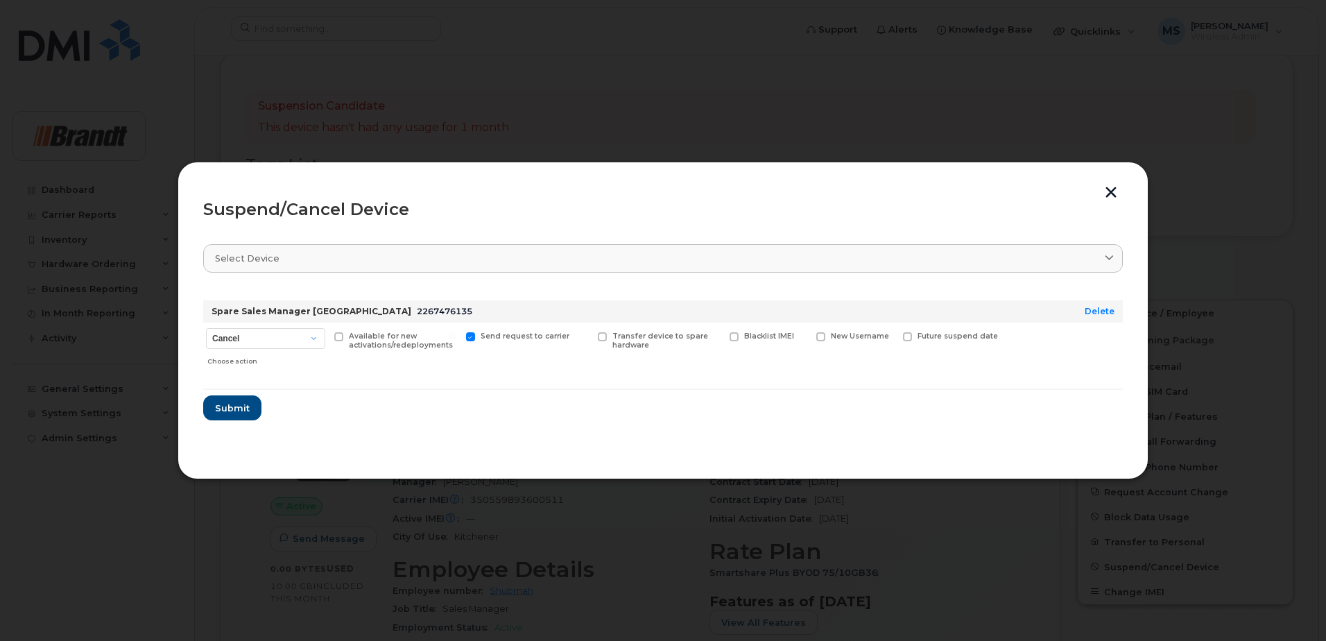
click at [720, 335] on input "Blacklist IMEI" at bounding box center [716, 335] width 7 height 7
checkbox input "true"
click at [225, 411] on span "Submit" at bounding box center [231, 408] width 35 height 13
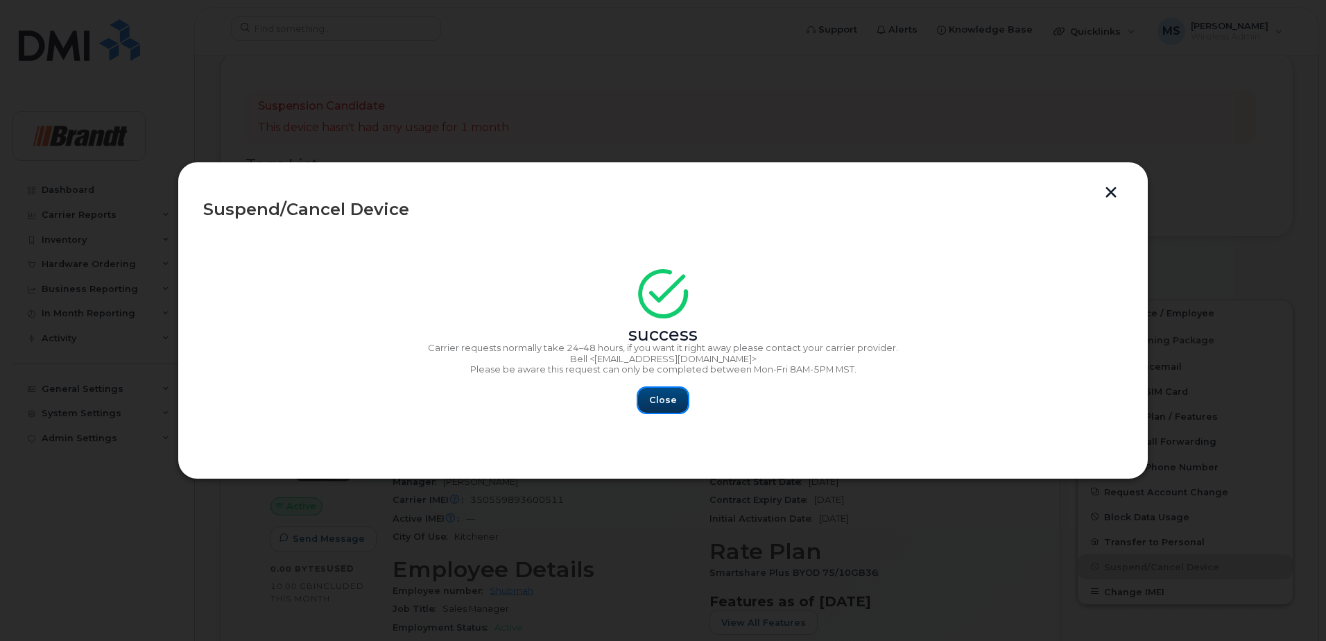
click at [664, 402] on span "Close" at bounding box center [663, 399] width 28 height 13
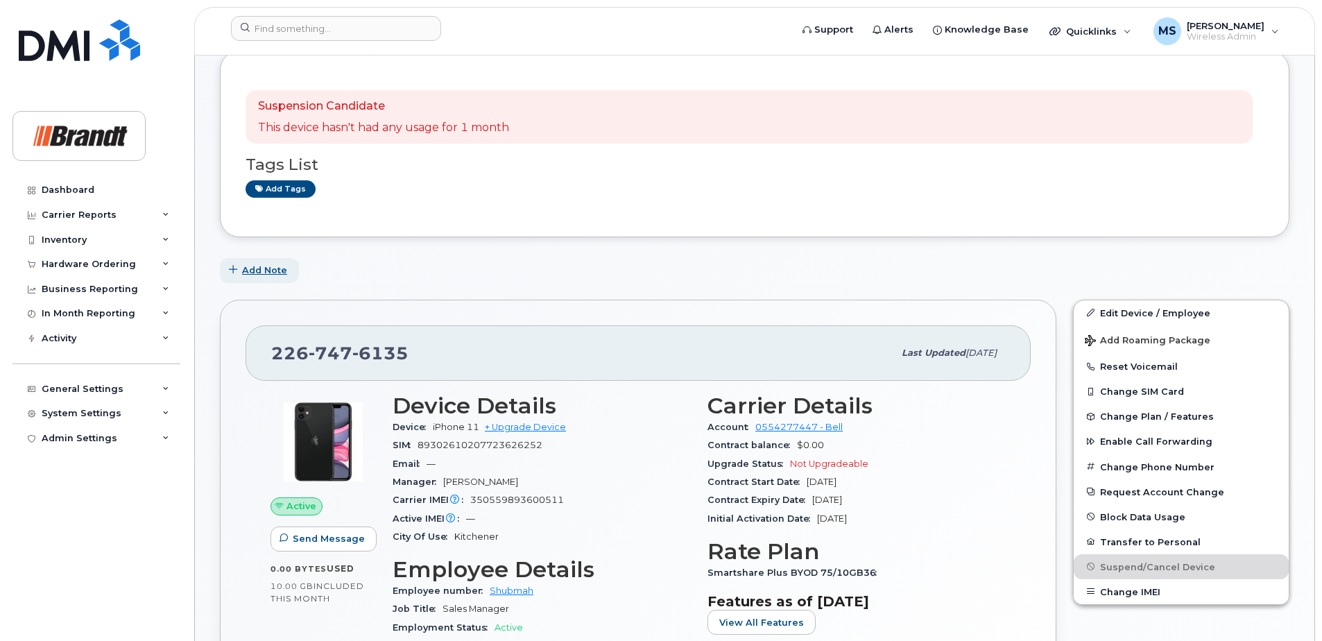
click at [259, 273] on span "Add Note" at bounding box center [264, 270] width 45 height 13
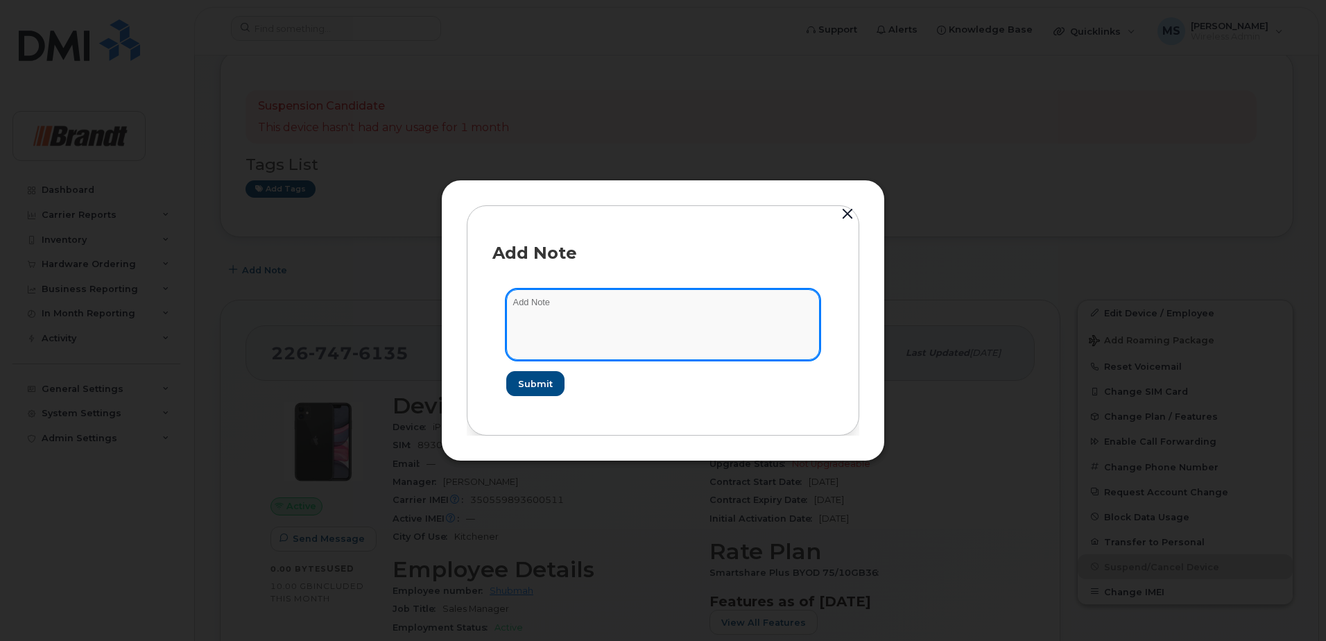
click at [518, 327] on textarea at bounding box center [663, 324] width 314 height 71
type textarea "Blacklisted as per Dallas 36303"
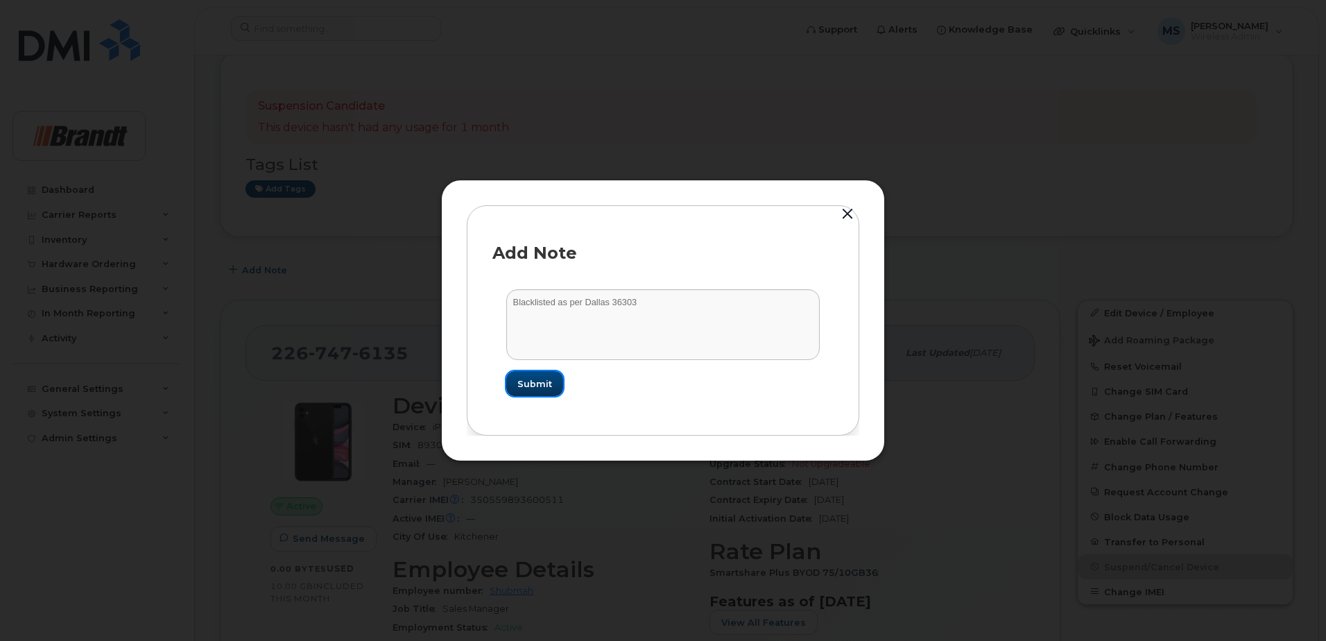
click at [529, 381] on span "Submit" at bounding box center [535, 383] width 35 height 13
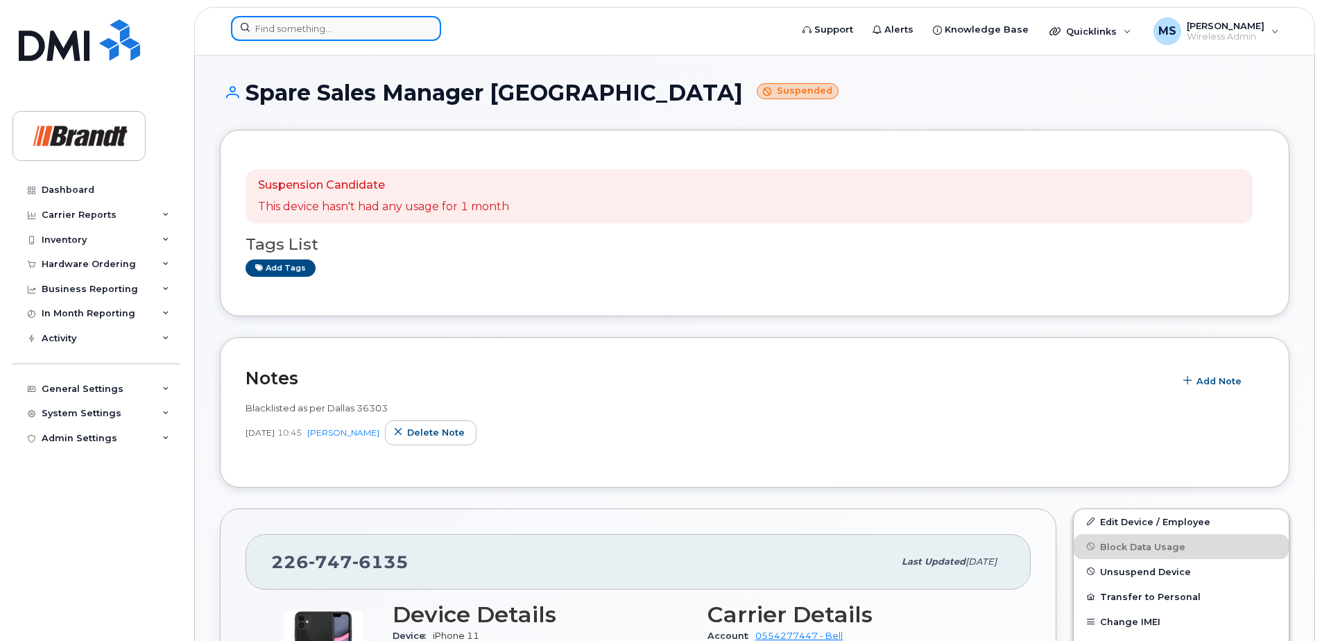
click at [287, 27] on input at bounding box center [336, 28] width 210 height 25
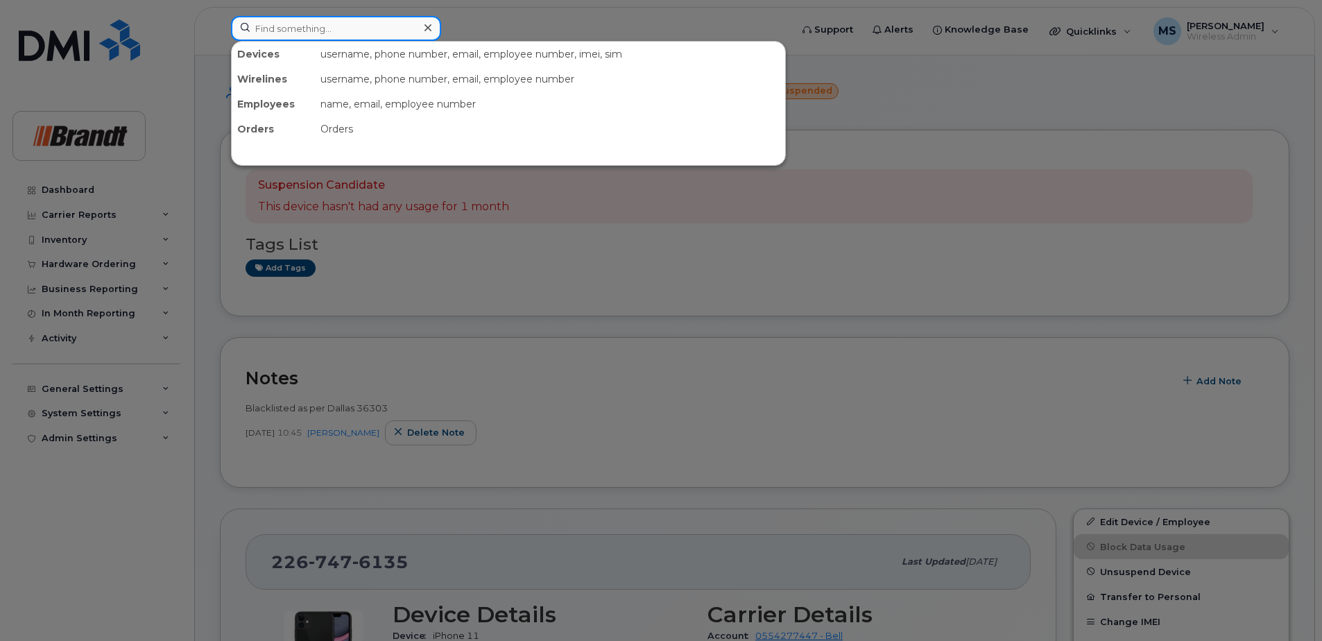
paste input "6472123398"
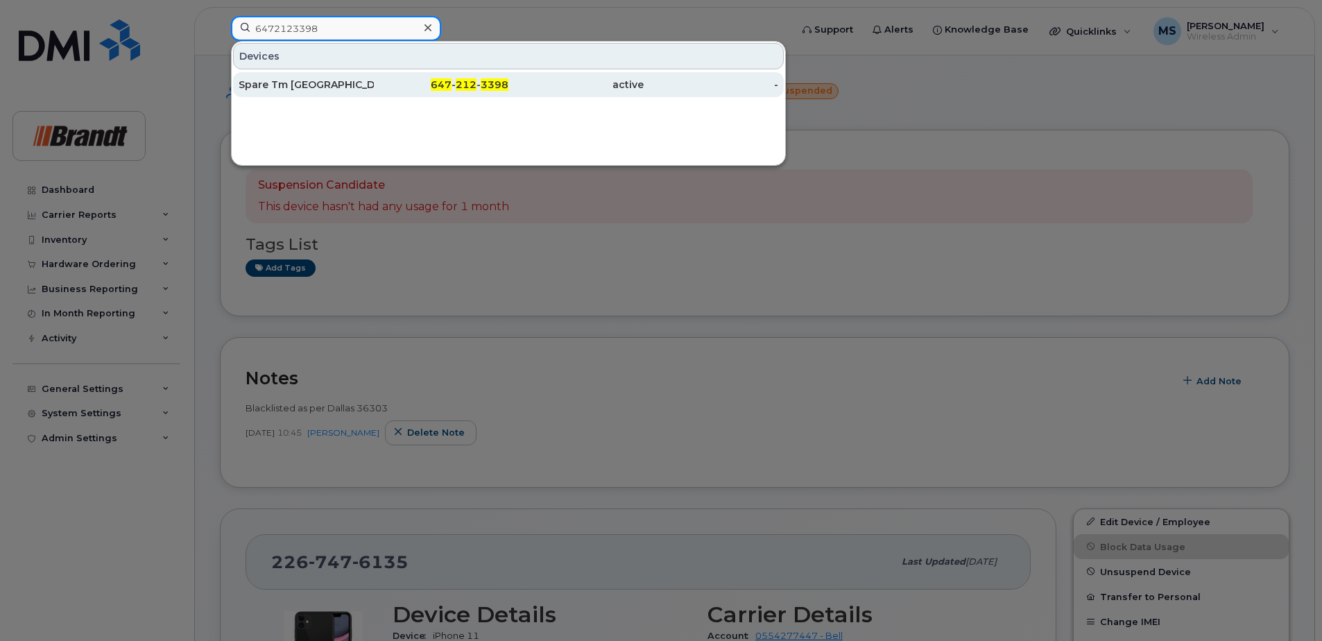
type input "6472123398"
click at [387, 79] on div "647 - 212 - 3398" at bounding box center [441, 85] width 135 height 14
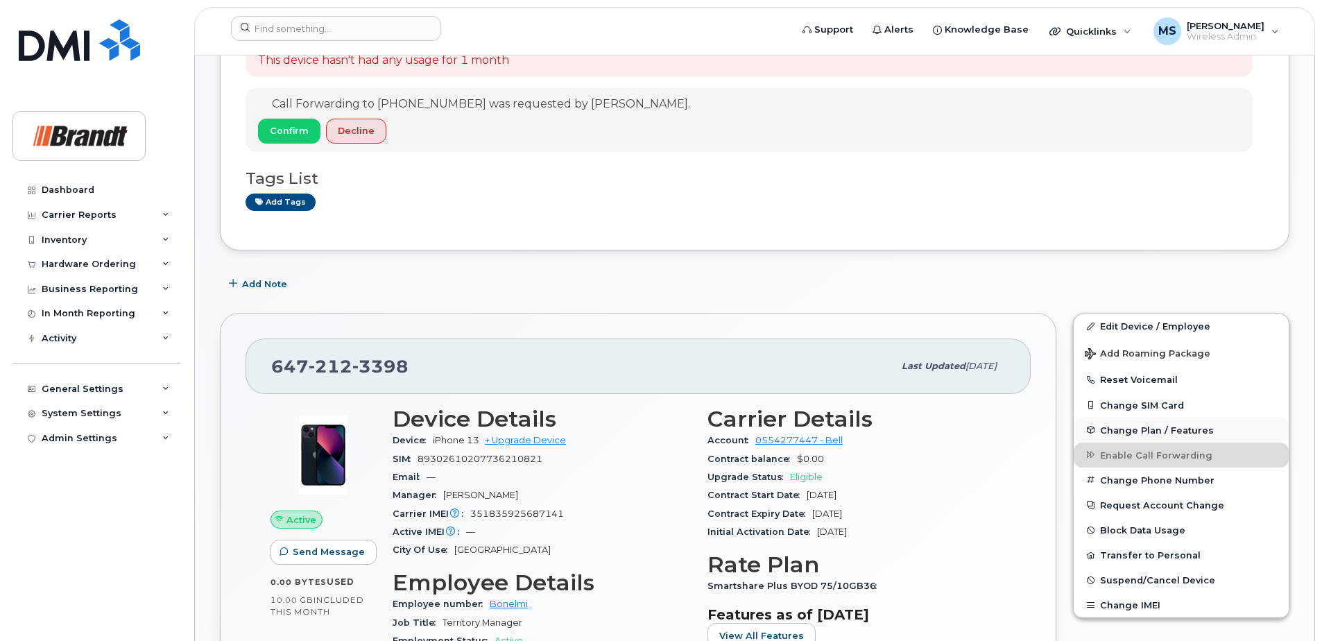
scroll to position [347, 0]
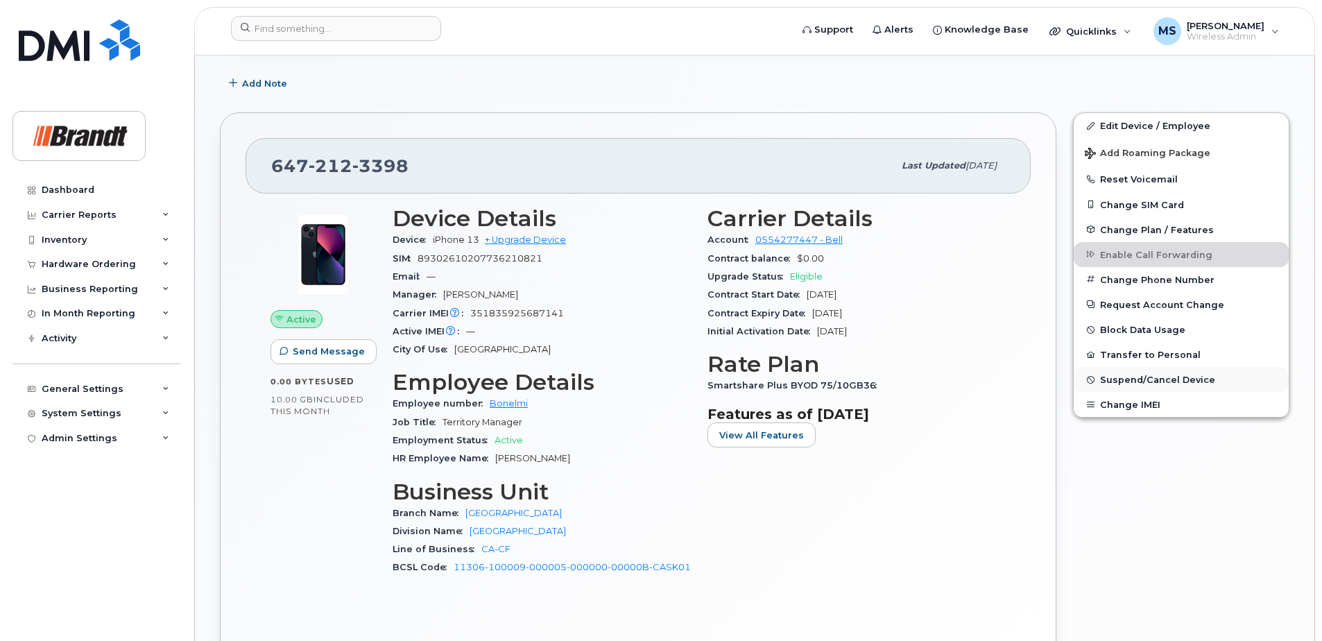
click at [1127, 378] on span "Suspend/Cancel Device" at bounding box center [1157, 380] width 115 height 10
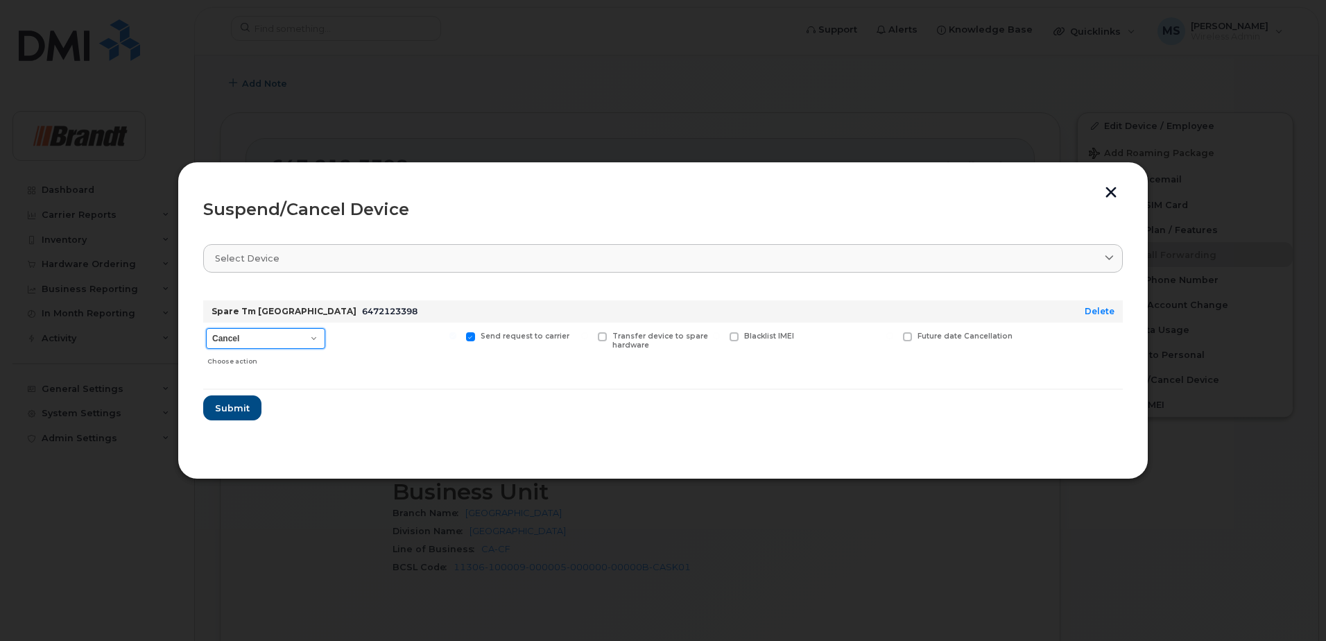
click at [275, 340] on select "Cancel Suspend - Extend Suspension Suspend - Reduced Rate Suspend - Full Rate S…" at bounding box center [265, 338] width 119 height 21
select select "[object Object]"
click at [206, 328] on select "Cancel Suspend - Extend Suspension Suspend - Reduced Rate Suspend - Full Rate S…" at bounding box center [265, 338] width 119 height 21
click at [361, 334] on span "Available for new activations/redeployments" at bounding box center [401, 341] width 104 height 18
click at [325, 334] on input "Available for new activations/redeployments" at bounding box center [321, 335] width 7 height 7
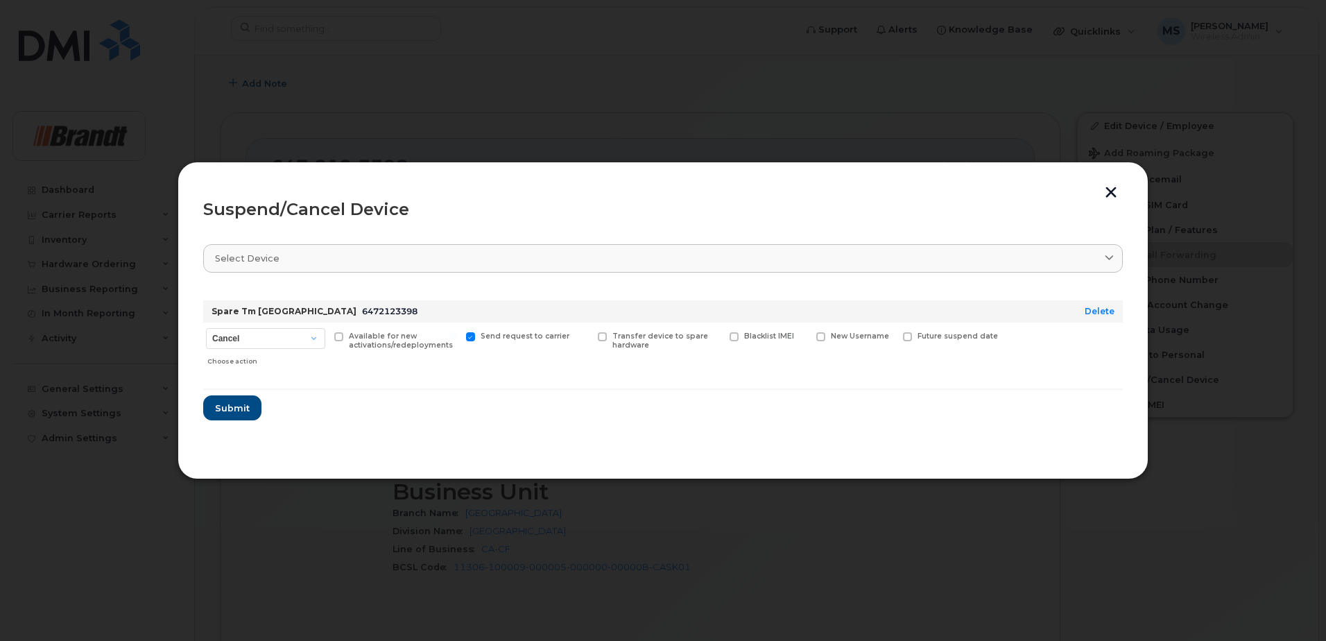
checkbox input "true"
click at [740, 332] on label "Blacklist IMEI" at bounding box center [762, 336] width 65 height 9
click at [720, 332] on input "Blacklist IMEI" at bounding box center [716, 335] width 7 height 7
checkbox input "true"
click at [229, 403] on span "Submit" at bounding box center [231, 408] width 35 height 13
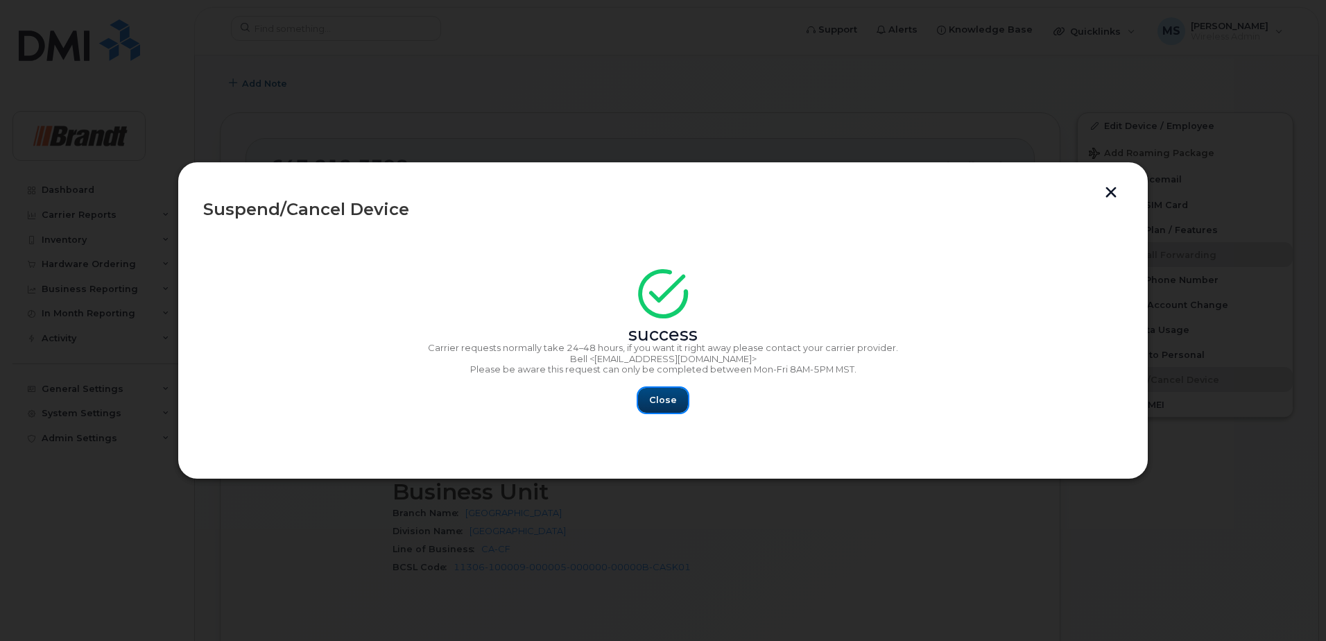
drag, startPoint x: 669, startPoint y: 409, endPoint x: 638, endPoint y: 404, distance: 32.3
click at [670, 409] on button "Close" at bounding box center [663, 400] width 50 height 25
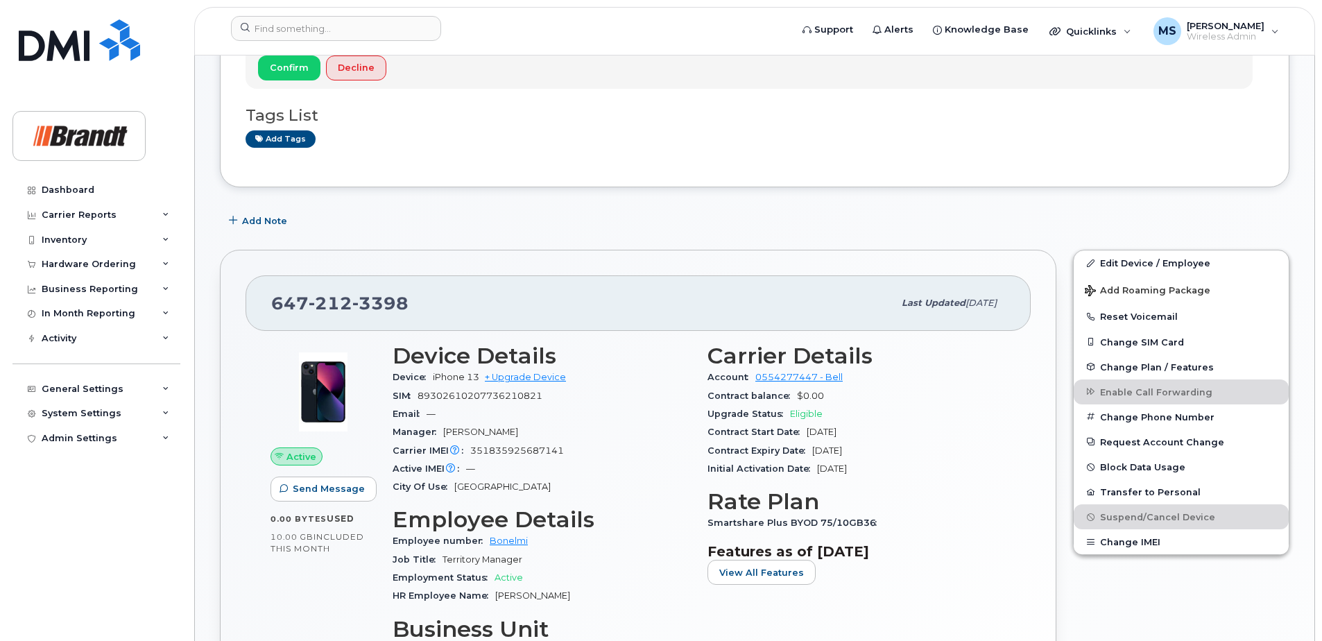
scroll to position [208, 0]
click at [278, 216] on span "Add Note" at bounding box center [264, 222] width 45 height 13
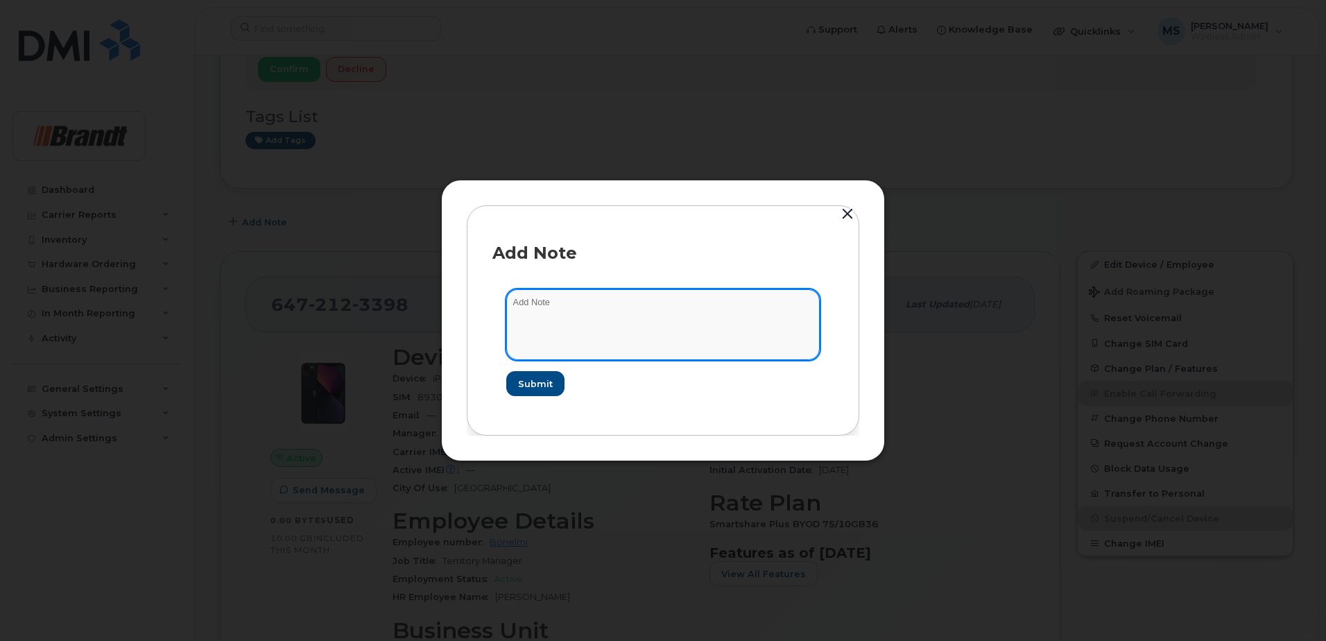
drag, startPoint x: 735, startPoint y: 323, endPoint x: 756, endPoint y: 324, distance: 20.9
click at [737, 324] on textarea at bounding box center [663, 324] width 314 height 71
type textarea "Blacklisted as per Dallas 37160"
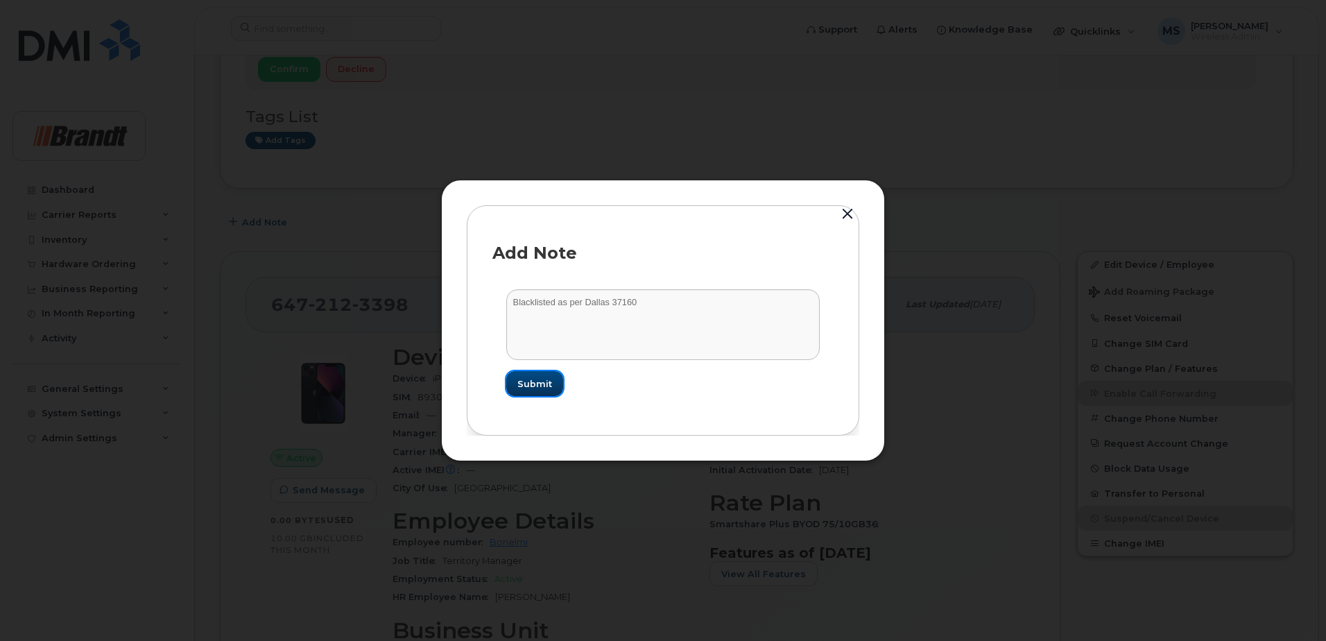
click at [531, 383] on span "Submit" at bounding box center [535, 383] width 35 height 13
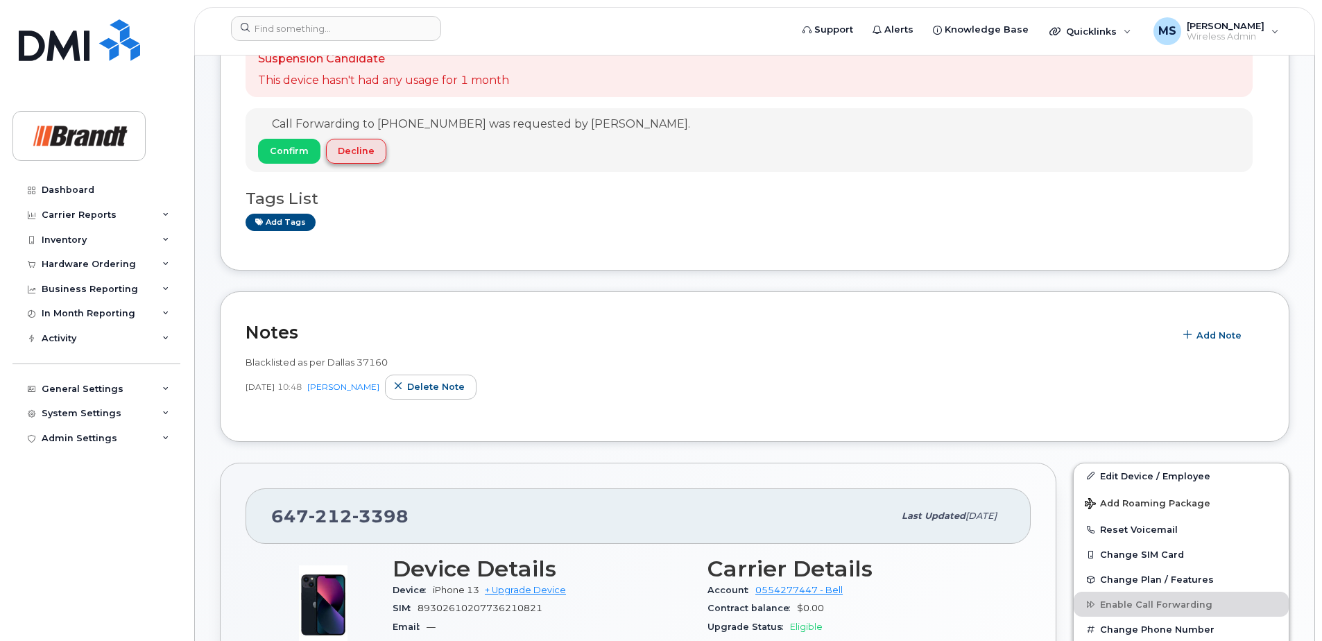
scroll to position [0, 0]
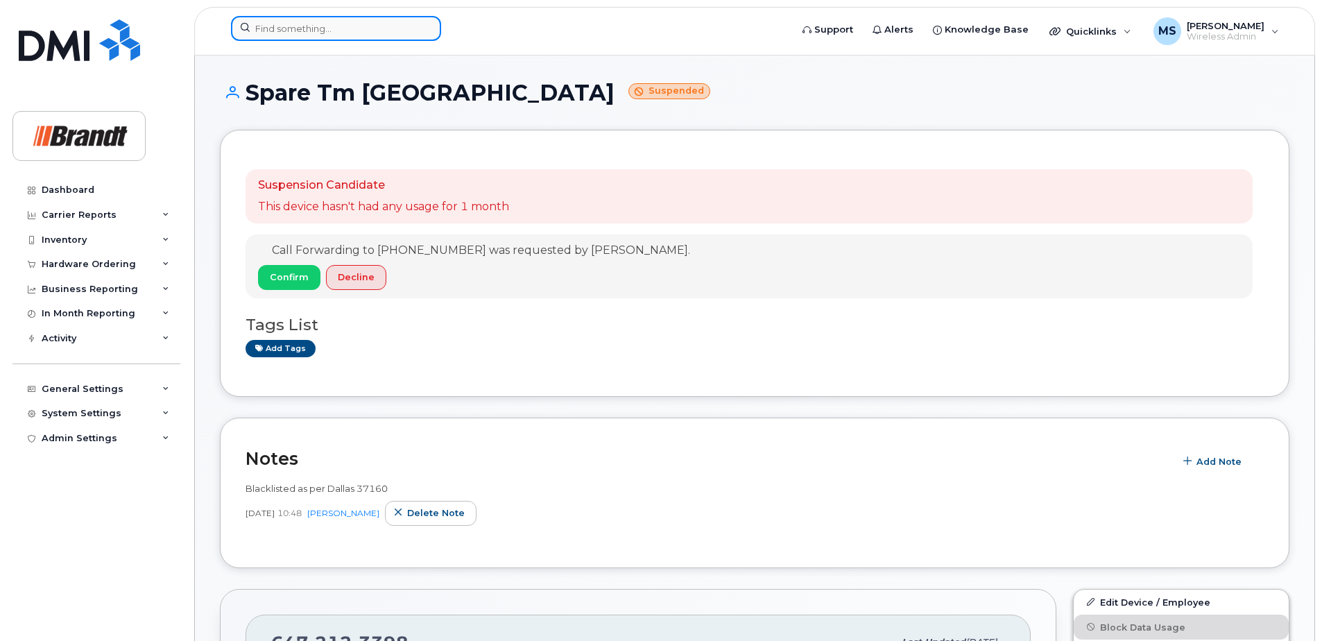
click at [329, 29] on input at bounding box center [336, 28] width 210 height 25
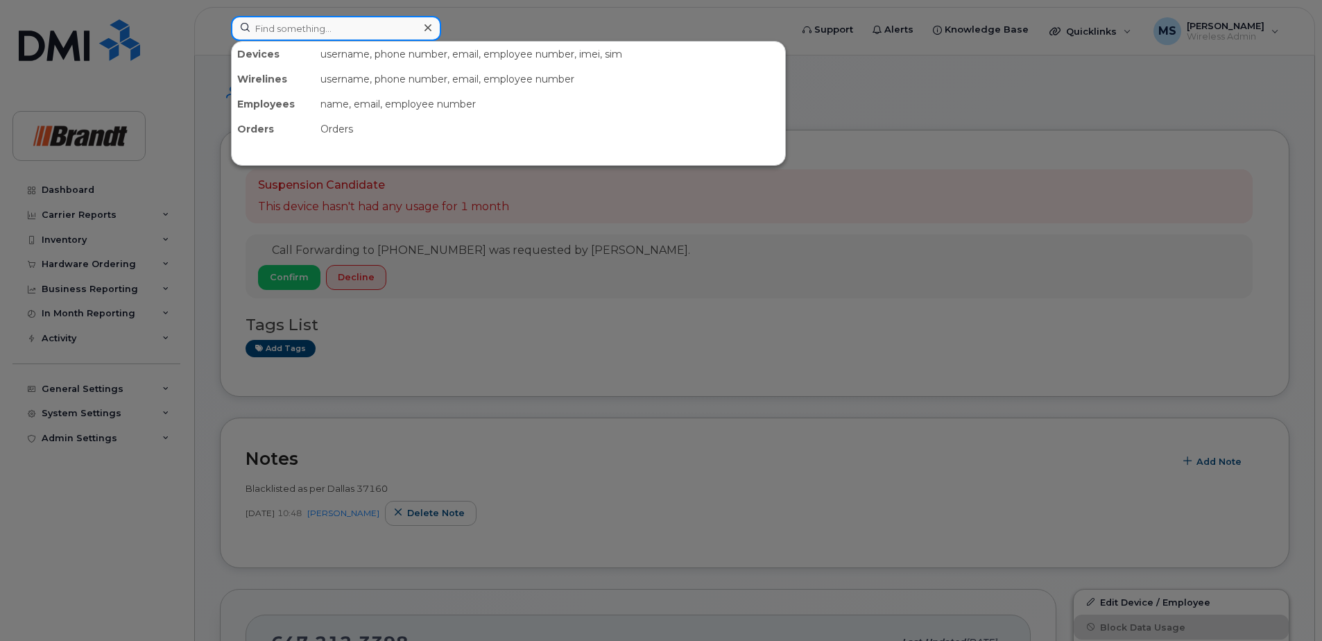
paste input "5872151856"
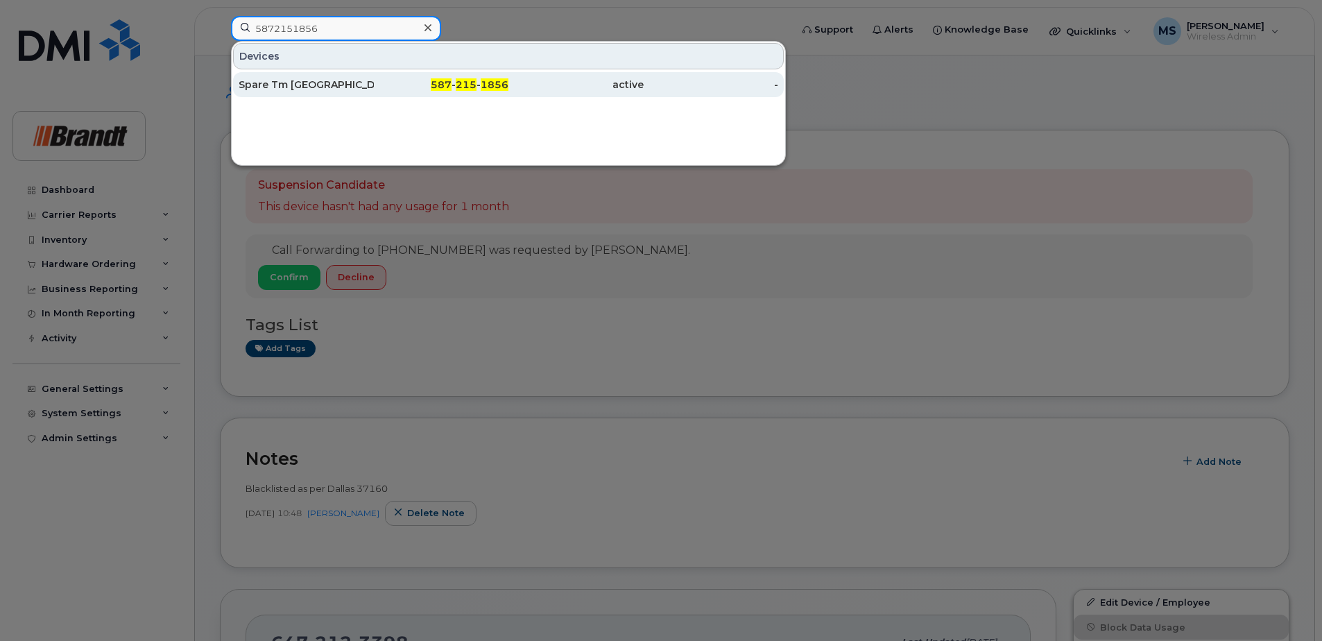
type input "5872151856"
click at [394, 87] on div "587 - 215 - 1856" at bounding box center [441, 85] width 135 height 14
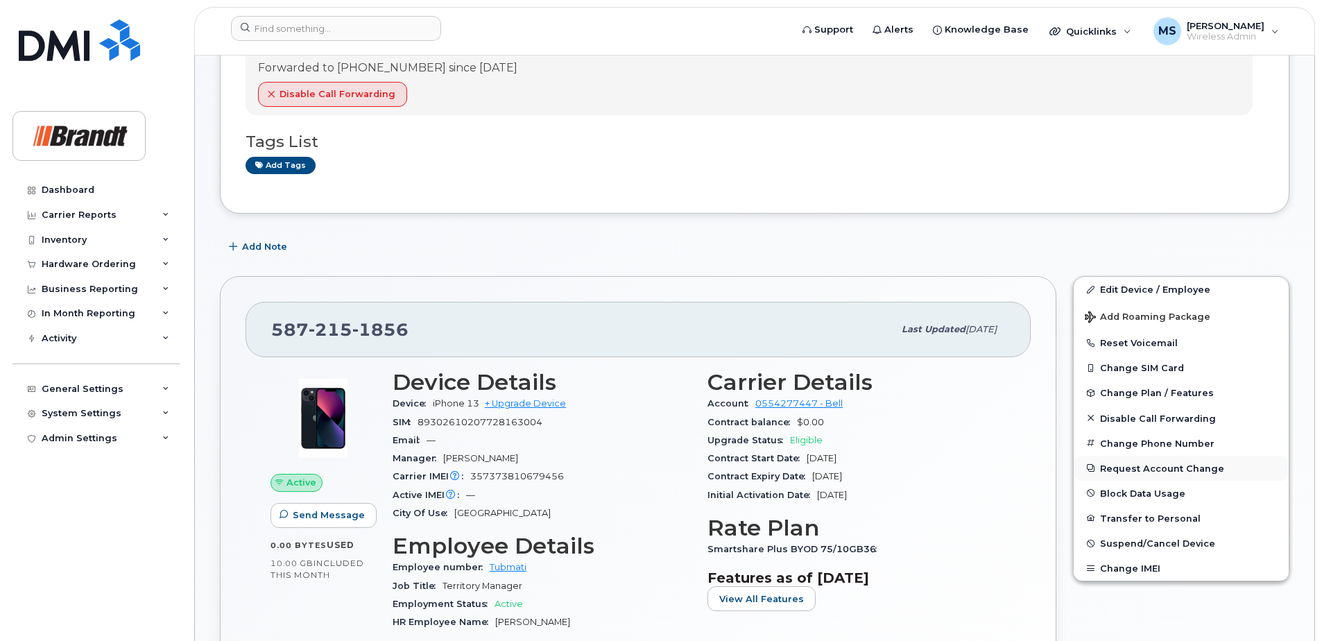
scroll to position [208, 0]
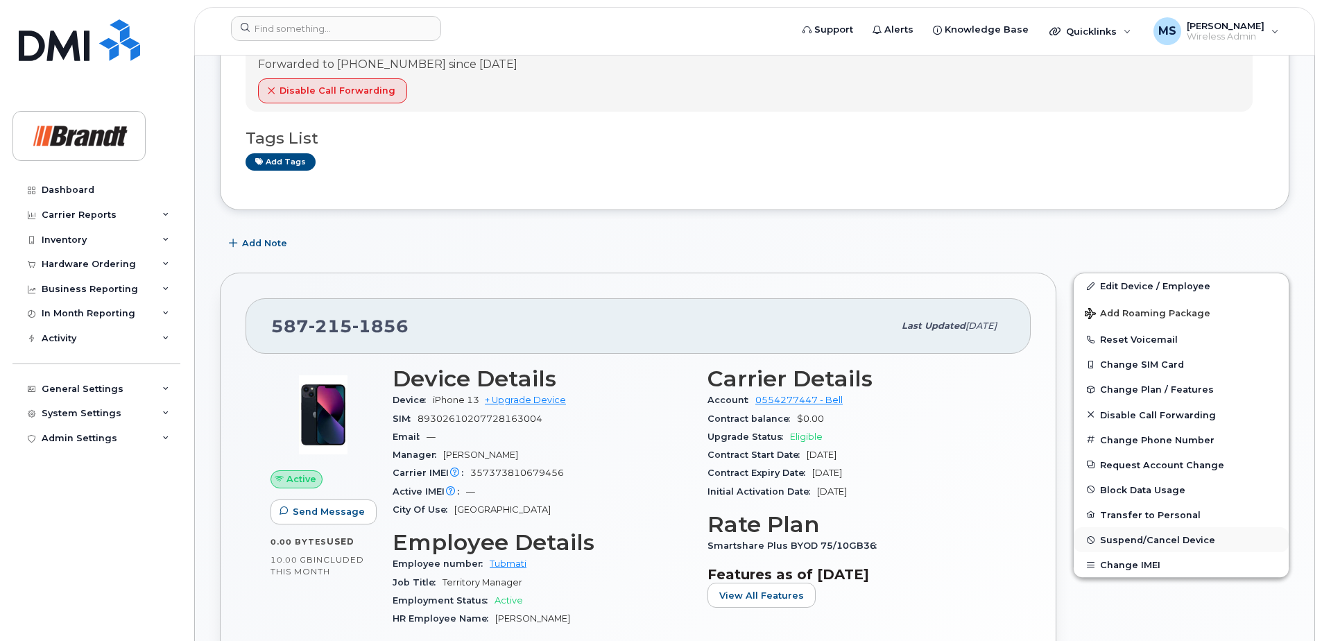
click at [1132, 536] on span "Suspend/Cancel Device" at bounding box center [1157, 540] width 115 height 10
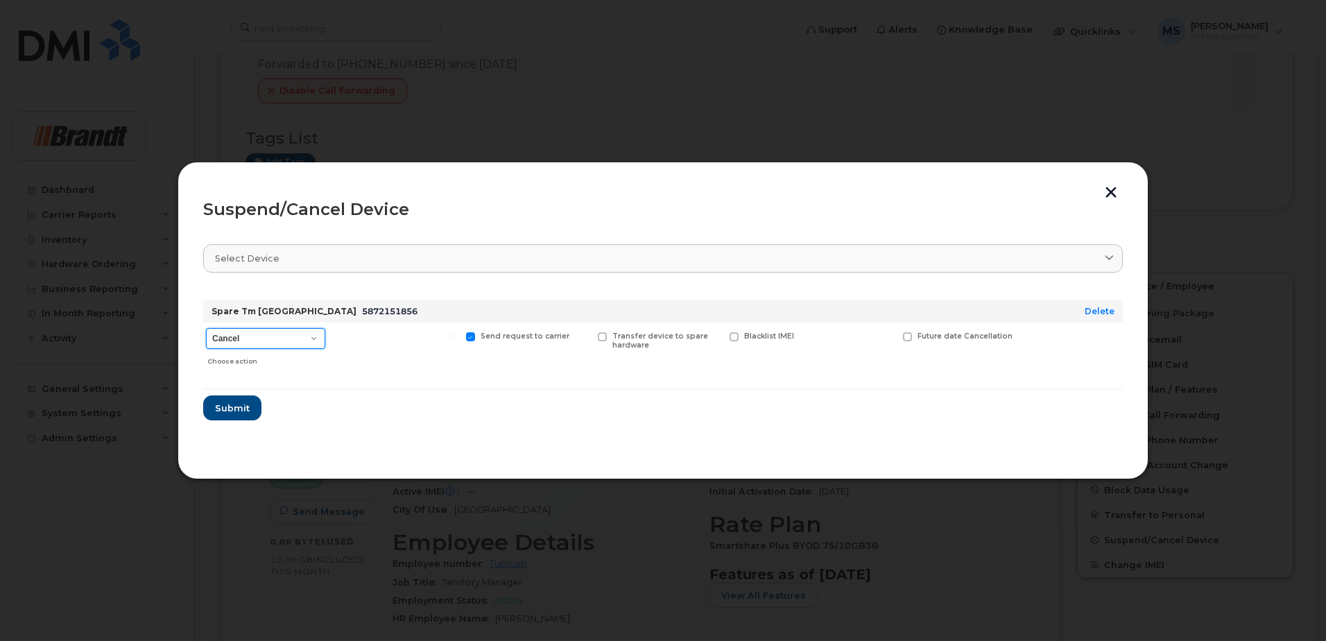
drag, startPoint x: 230, startPoint y: 339, endPoint x: 247, endPoint y: 348, distance: 19.5
click at [234, 339] on select "Cancel Suspend - Extend Suspension Suspend - Reduced Rate Suspend - Full Rate S…" at bounding box center [265, 338] width 119 height 21
select select "[object Object]"
click at [206, 328] on select "Cancel Suspend - Extend Suspension Suspend - Reduced Rate Suspend - Full Rate S…" at bounding box center [265, 338] width 119 height 21
click at [377, 337] on span "Available for new activations/redeployments" at bounding box center [401, 341] width 104 height 18
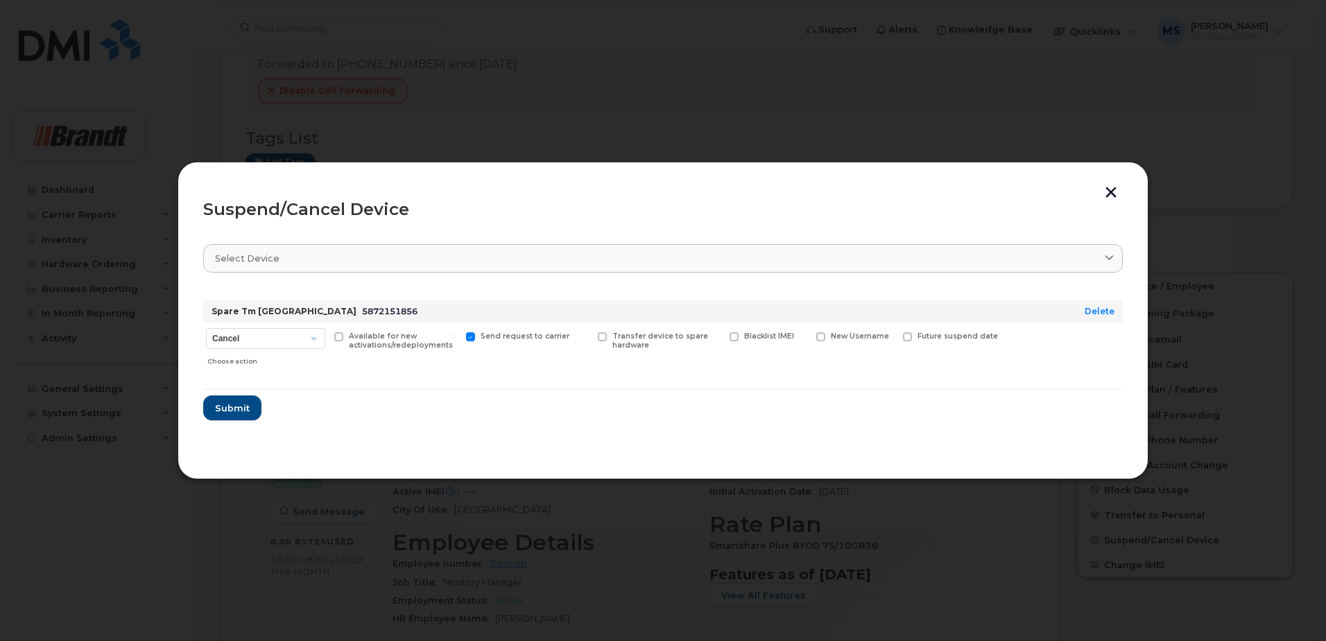
drag, startPoint x: 782, startPoint y: 337, endPoint x: 572, endPoint y: 361, distance: 211.5
click at [783, 337] on span "Blacklist IMEI" at bounding box center [769, 336] width 50 height 9
click at [720, 337] on input "Blacklist IMEI" at bounding box center [716, 335] width 7 height 7
checkbox input "true"
drag, startPoint x: 362, startPoint y: 351, endPoint x: 375, endPoint y: 341, distance: 16.3
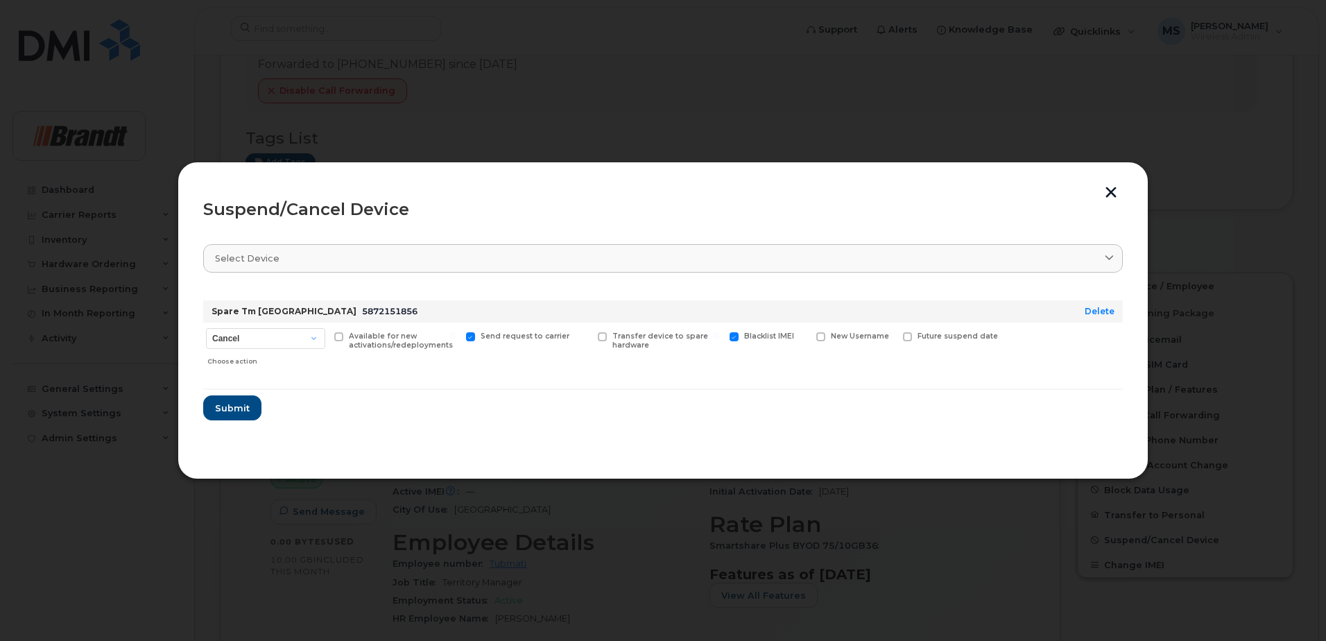
click at [363, 350] on div "Available for new activations/redeployments" at bounding box center [396, 347] width 128 height 49
click at [375, 341] on span "Available for new activations/redeployments" at bounding box center [401, 341] width 104 height 18
click at [325, 339] on input "Available for new activations/redeployments" at bounding box center [321, 335] width 7 height 7
checkbox input "true"
click at [232, 407] on span "Submit" at bounding box center [231, 408] width 35 height 13
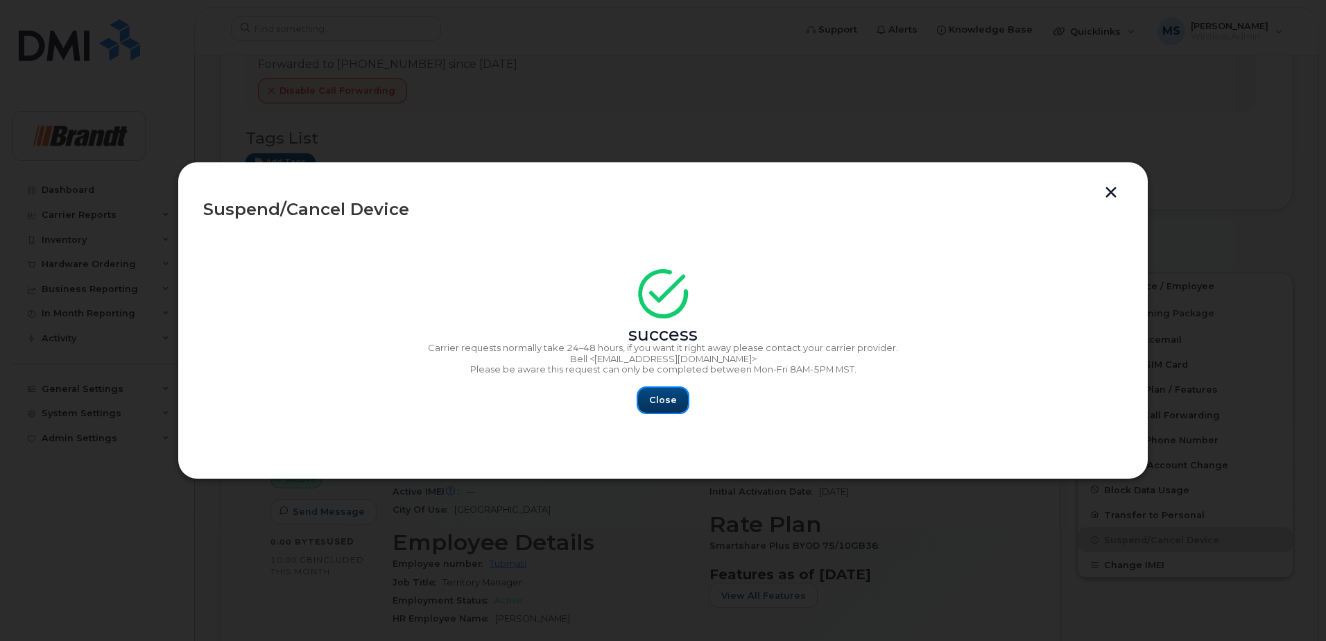
click at [660, 397] on span "Close" at bounding box center [663, 399] width 28 height 13
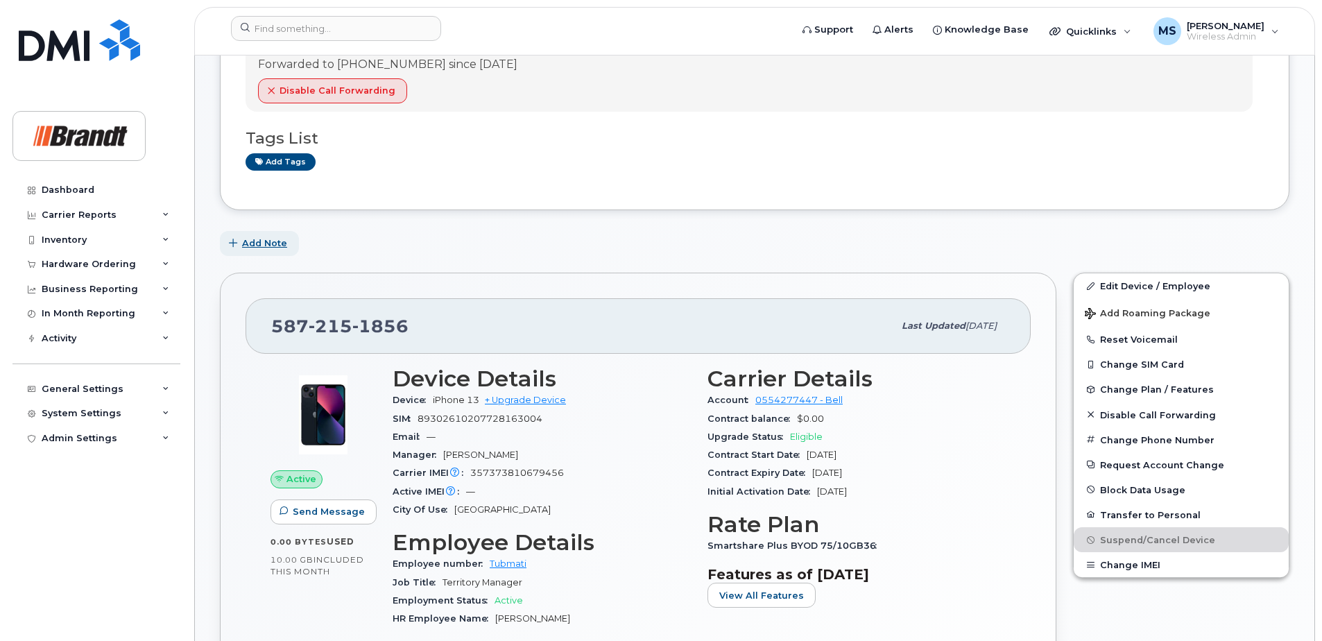
click at [278, 244] on span "Add Note" at bounding box center [264, 243] width 45 height 13
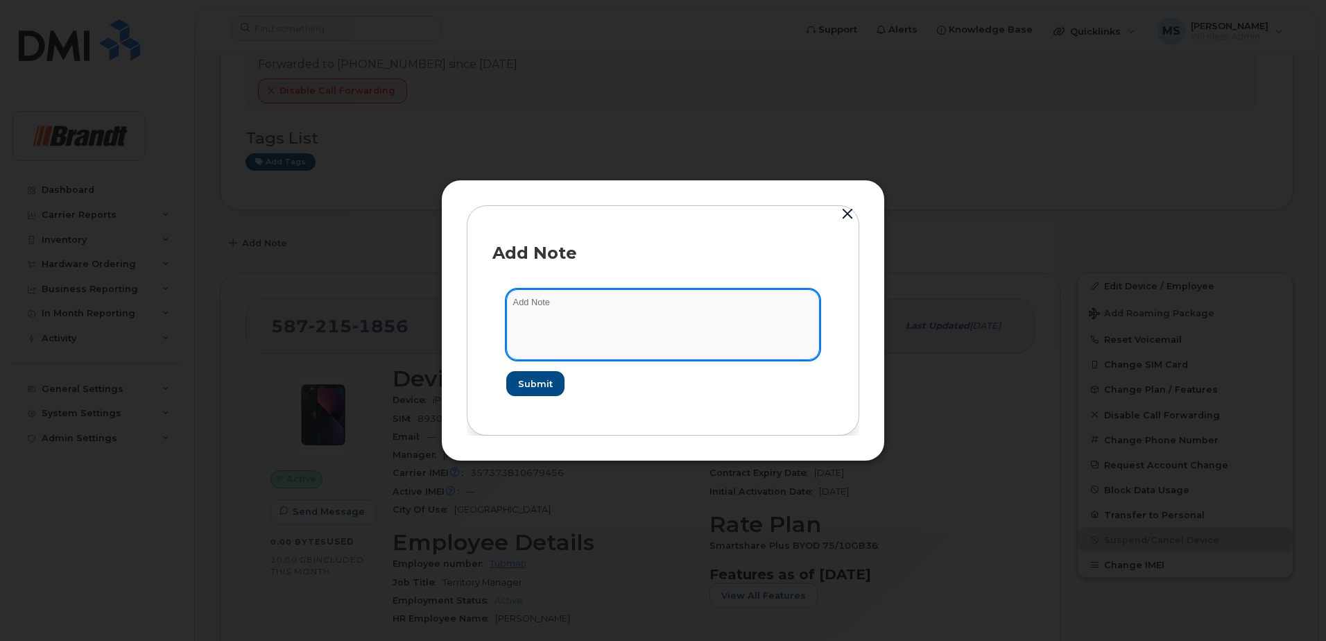
click at [615, 318] on textarea at bounding box center [663, 324] width 314 height 71
type textarea "Backlisted as Per Dallas 37319"
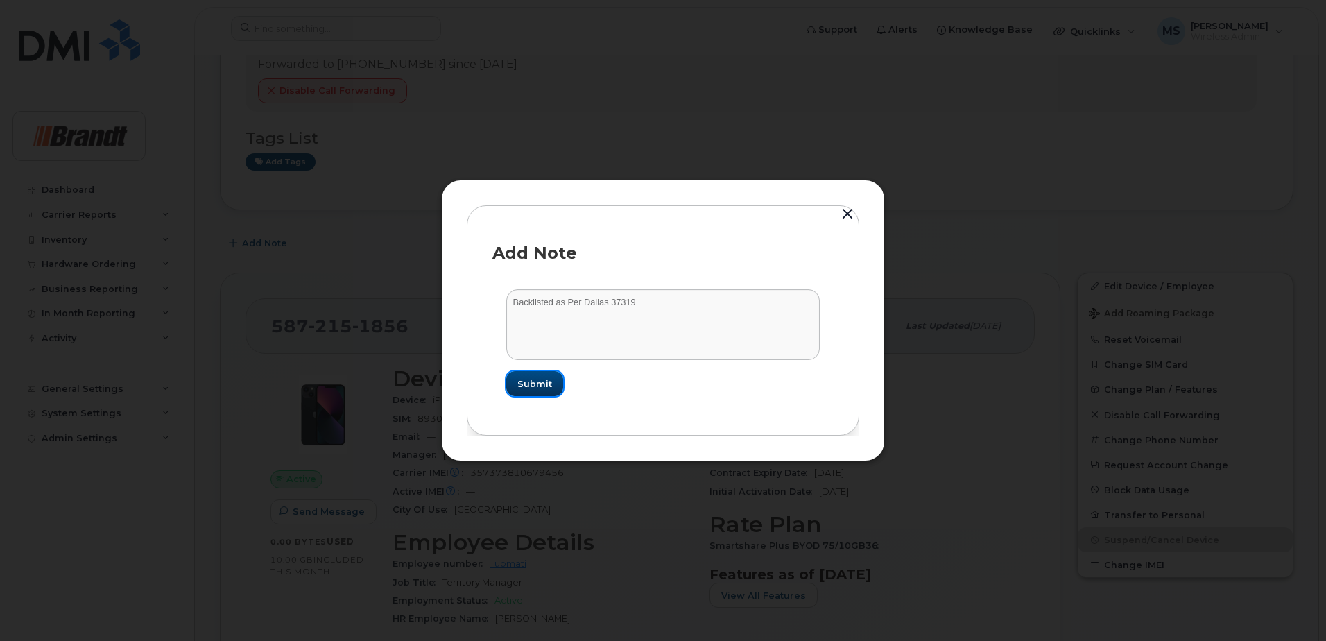
click at [547, 385] on span "Submit" at bounding box center [535, 383] width 35 height 13
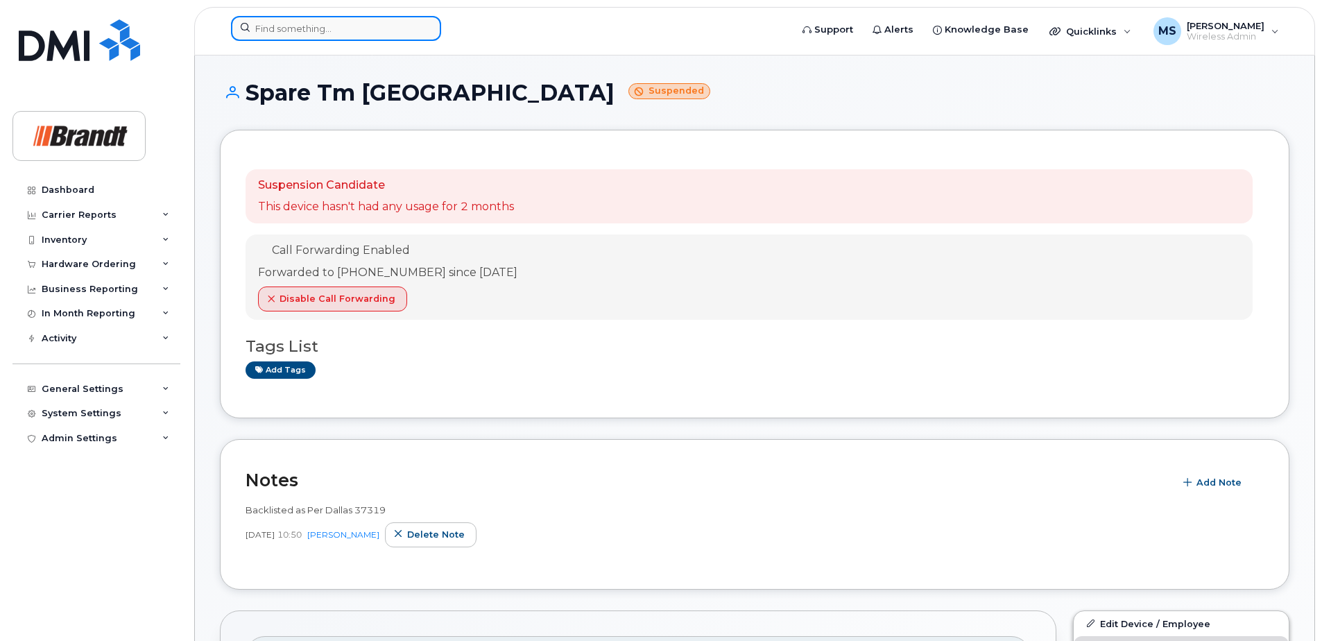
click at [285, 28] on input at bounding box center [336, 28] width 210 height 25
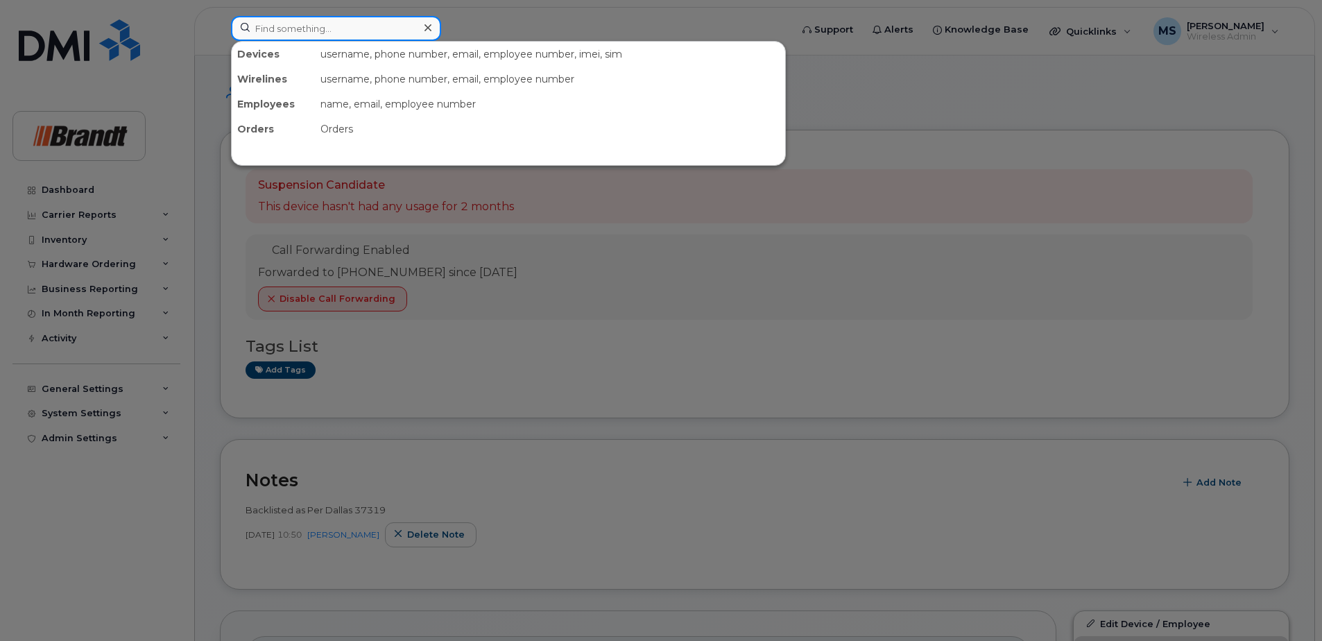
paste input "4036348985"
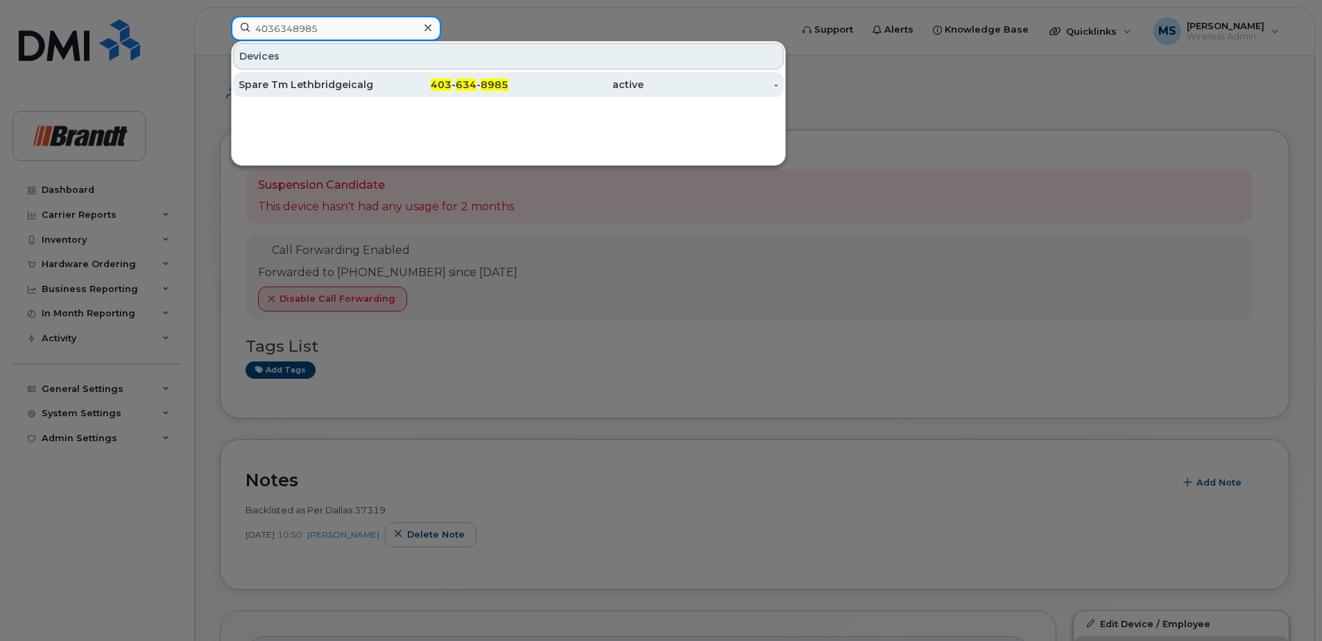
type input "4036348985"
click at [352, 84] on div "Spare Tm Lethbridgeicalgary" at bounding box center [306, 85] width 135 height 14
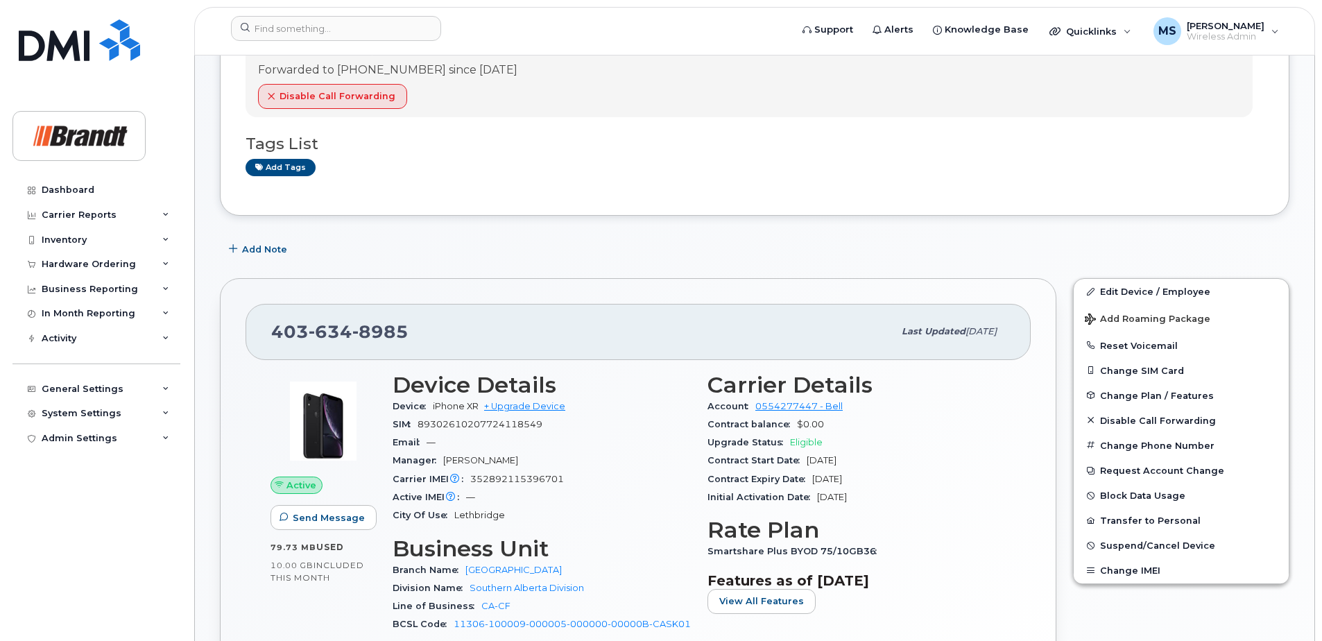
scroll to position [139, 0]
click at [1138, 543] on span "Suspend/Cancel Device" at bounding box center [1157, 544] width 115 height 10
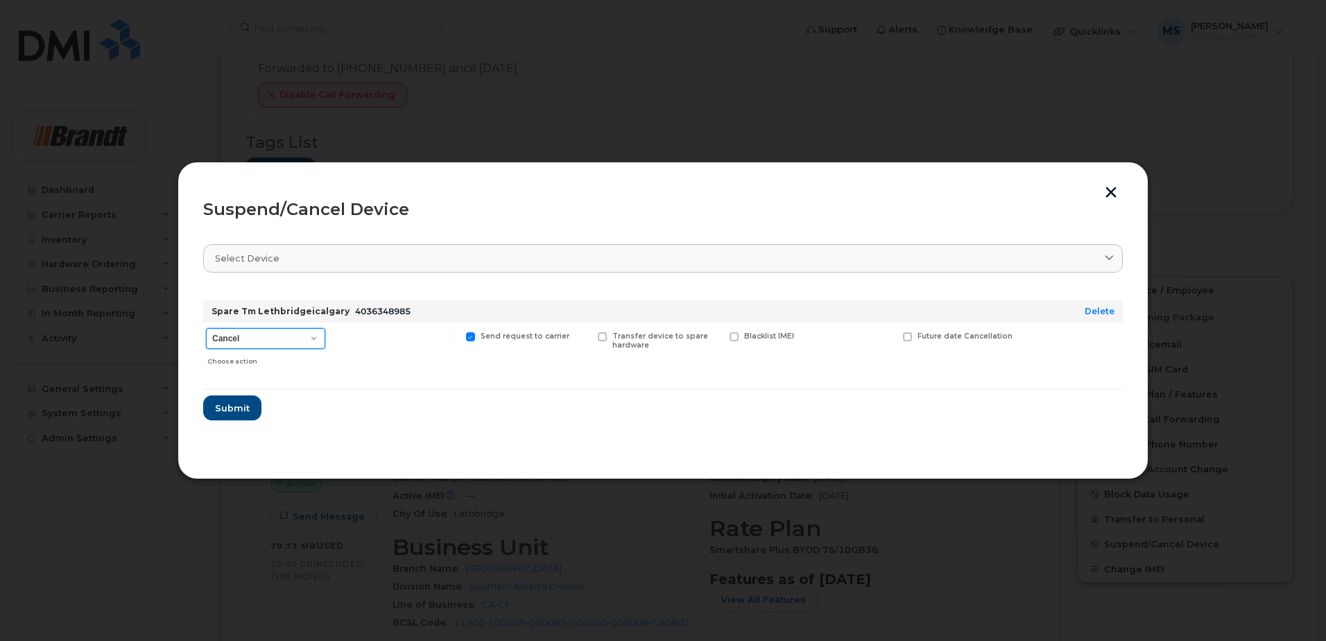
click at [234, 341] on select "Cancel Suspend - Extend Suspension Suspend - Reduced Rate Suspend - Full Rate S…" at bounding box center [265, 338] width 119 height 21
select select "[object Object]"
click at [206, 328] on select "Cancel Suspend - Extend Suspension Suspend - Reduced Rate Suspend - Full Rate S…" at bounding box center [265, 338] width 119 height 21
click at [358, 336] on span "Available for new activations/redeployments" at bounding box center [401, 341] width 104 height 18
click at [325, 336] on input "Available for new activations/redeployments" at bounding box center [321, 335] width 7 height 7
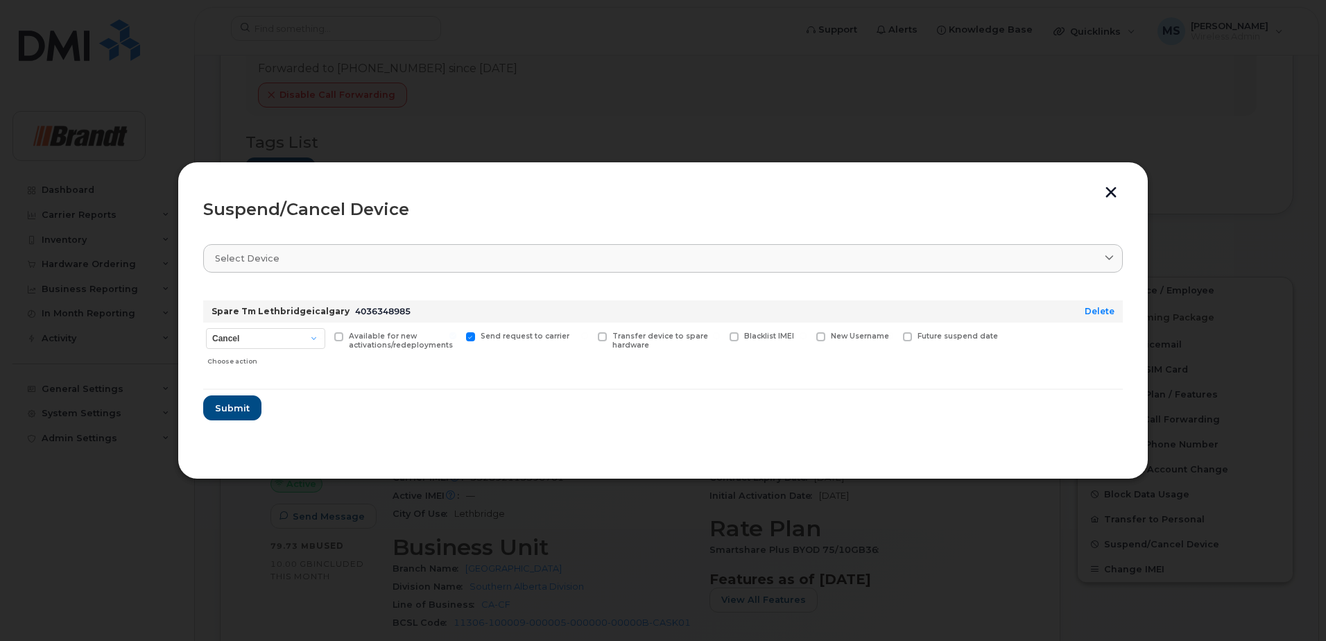
checkbox input "true"
drag, startPoint x: 753, startPoint y: 336, endPoint x: 632, endPoint y: 349, distance: 122.1
click at [753, 335] on span "Blacklist IMEI" at bounding box center [769, 336] width 50 height 9
click at [720, 335] on input "Blacklist IMEI" at bounding box center [716, 335] width 7 height 7
checkbox input "true"
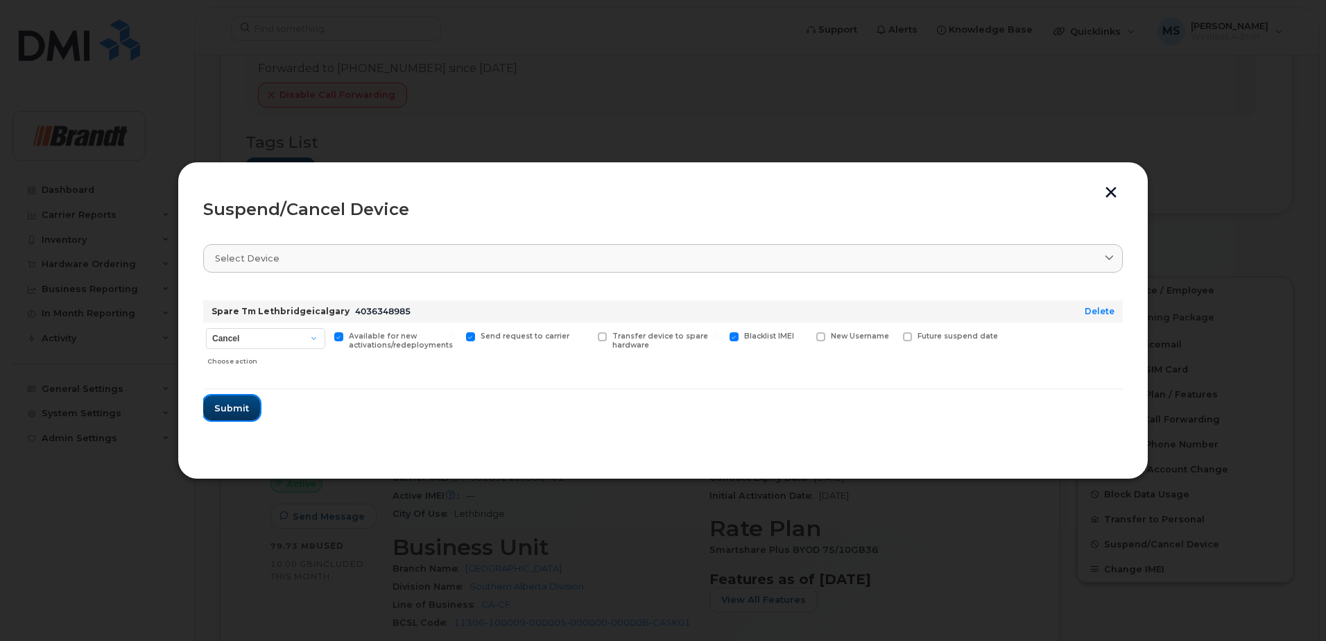
click at [234, 405] on span "Submit" at bounding box center [231, 408] width 35 height 13
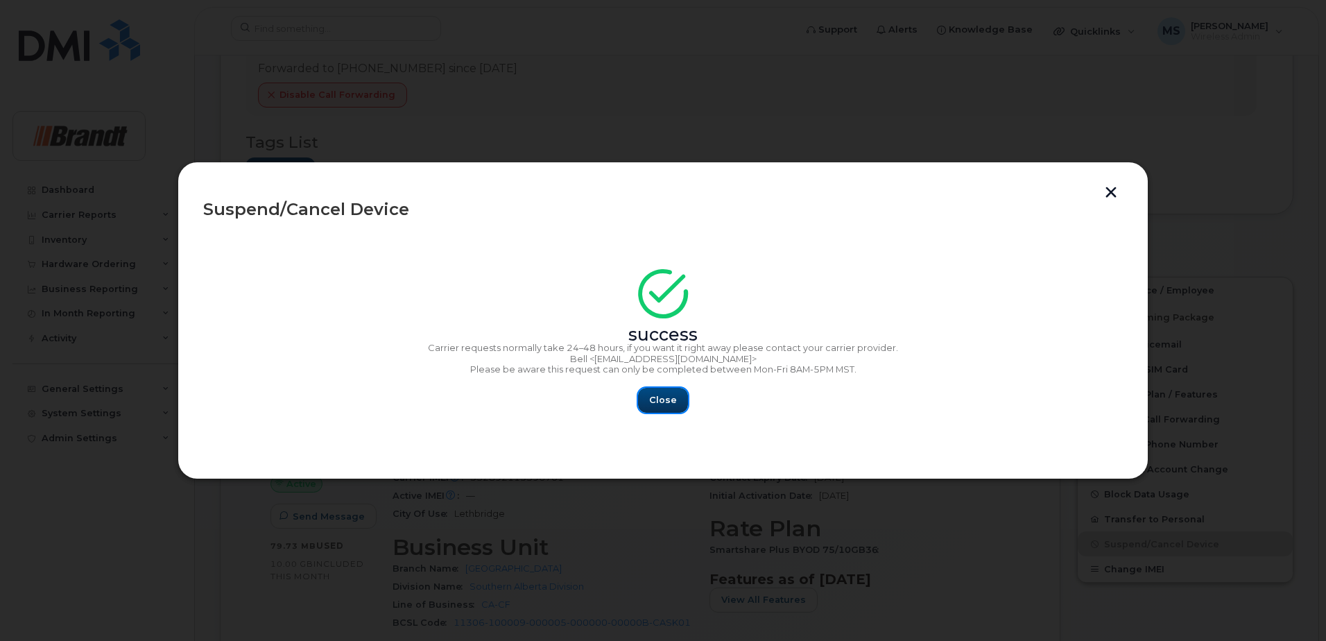
click at [665, 397] on span "Close" at bounding box center [663, 399] width 28 height 13
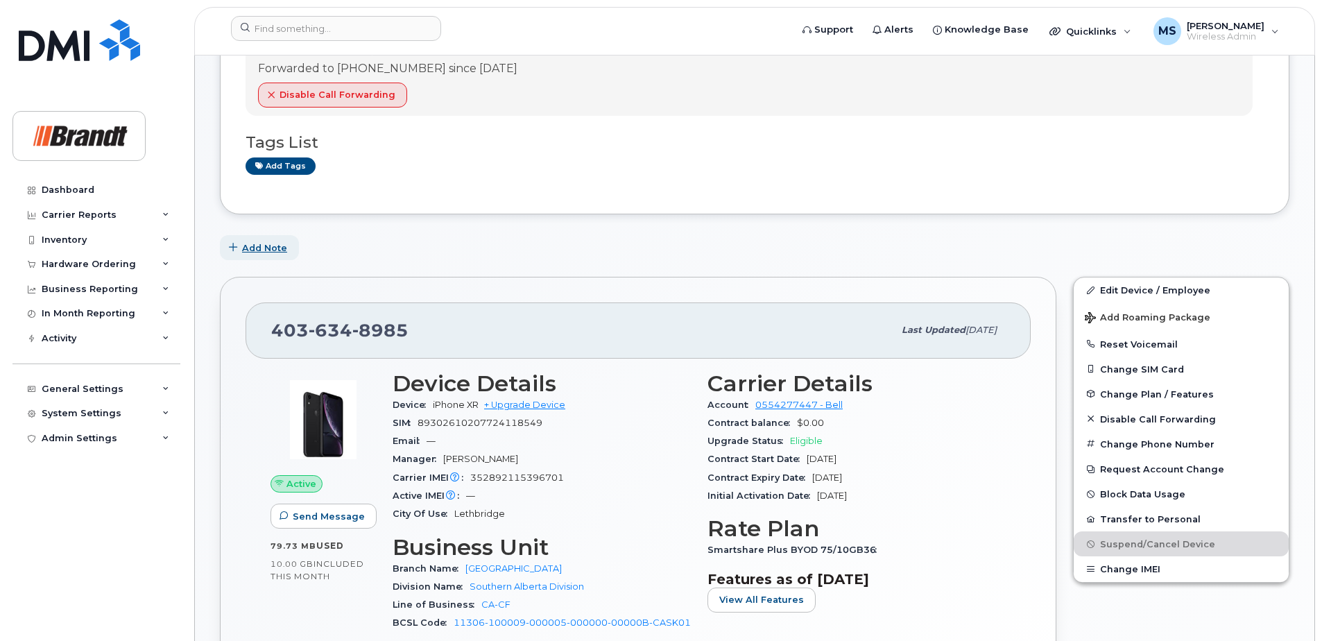
click at [248, 246] on span "Add Note" at bounding box center [264, 247] width 45 height 13
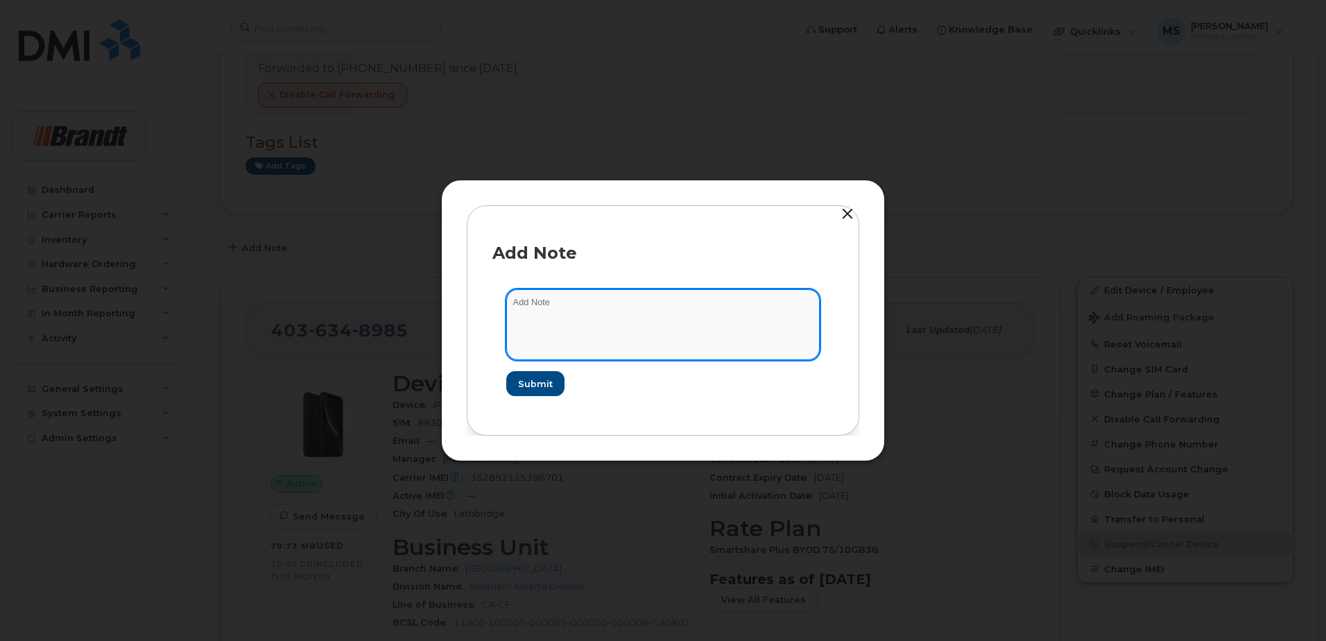
click at [558, 332] on textarea at bounding box center [663, 324] width 314 height 71
type textarea "Blacklisted as per Dallas 38558"
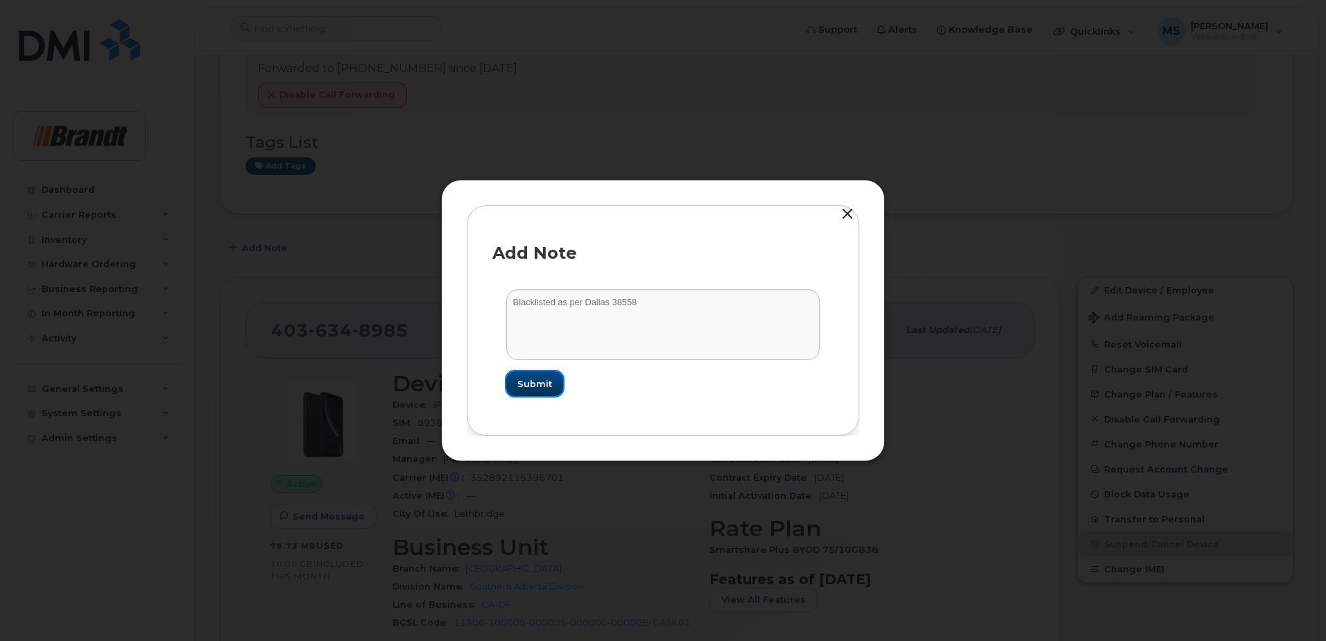
click at [548, 382] on span "Submit" at bounding box center [535, 383] width 35 height 13
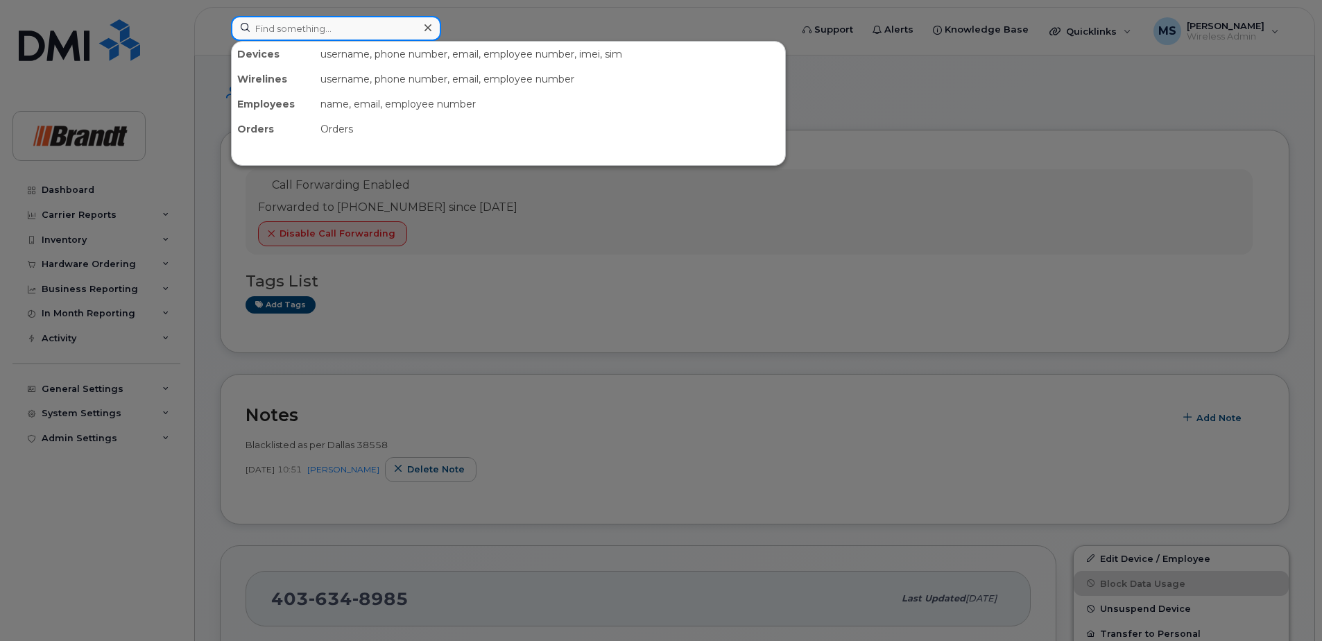
click at [363, 20] on input at bounding box center [336, 28] width 210 height 25
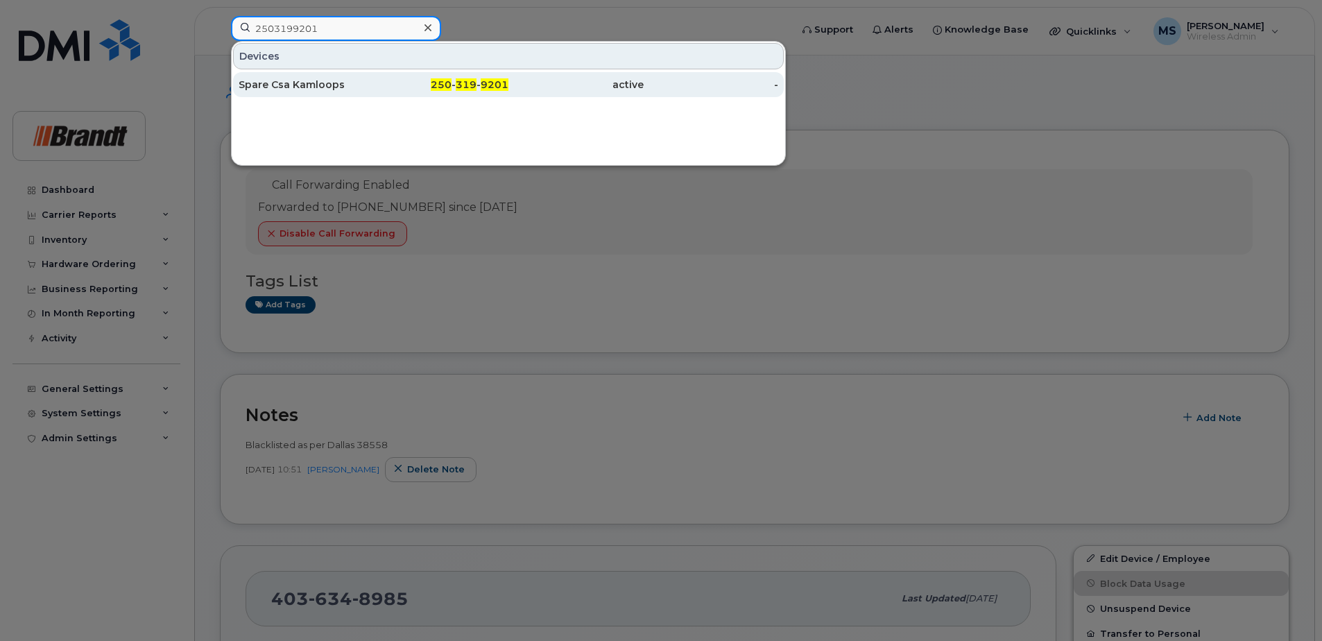
type input "2503199201"
click at [490, 83] on span "9201" at bounding box center [495, 84] width 28 height 12
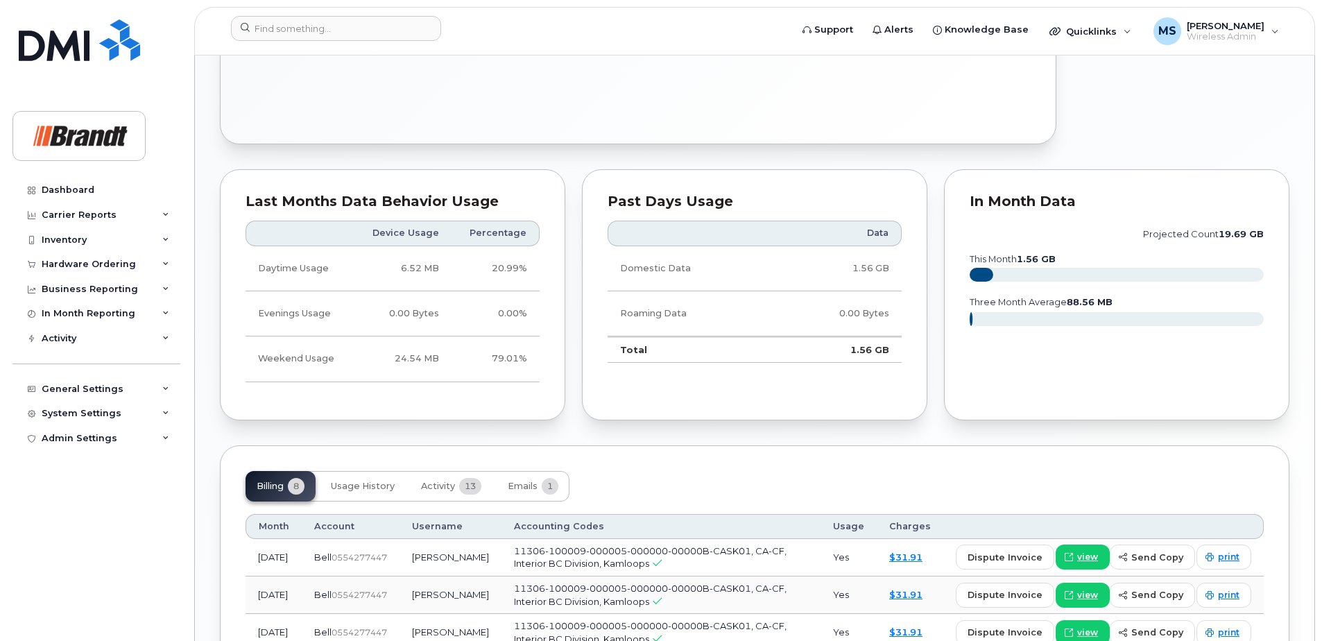
scroll to position [902, 0]
